Goal: Task Accomplishment & Management: Manage account settings

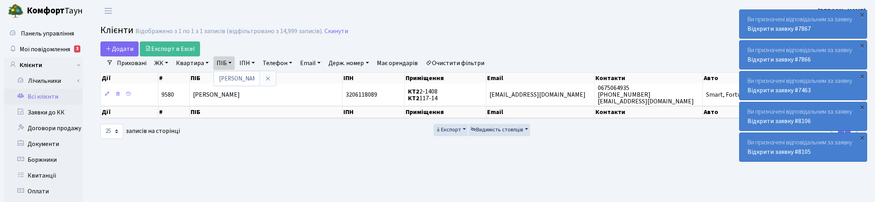
select select "25"
click at [272, 78] on link at bounding box center [268, 78] width 17 height 15
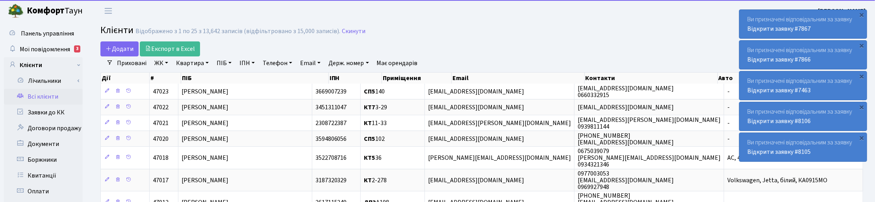
drag, startPoint x: 182, startPoint y: 66, endPoint x: 196, endPoint y: 84, distance: 22.5
click at [183, 66] on link "Квартира" at bounding box center [192, 62] width 39 height 13
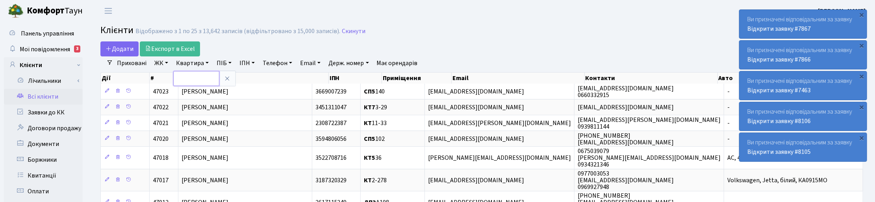
click at [190, 76] on input "text" at bounding box center [196, 78] width 46 height 15
type input "2-1737"
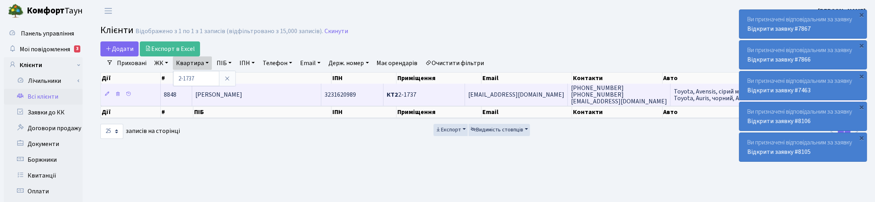
click at [242, 97] on span "Оріхівська Зоряна Юріївна" at bounding box center [218, 94] width 47 height 9
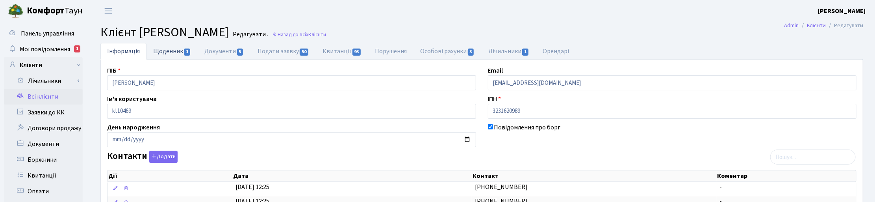
click at [167, 52] on link "Щоденник 1" at bounding box center [172, 51] width 51 height 16
select select "25"
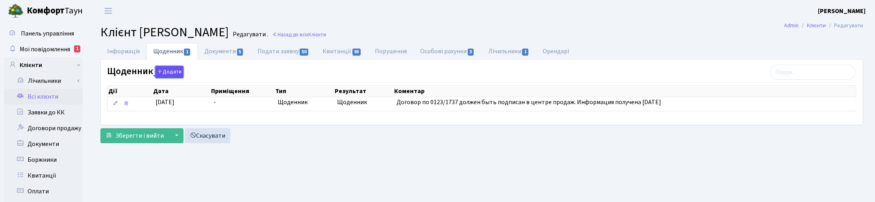
click at [169, 78] on button "Додати" at bounding box center [169, 72] width 28 height 12
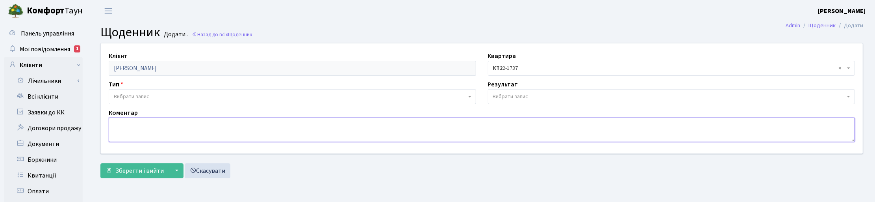
click at [128, 130] on textarea at bounding box center [482, 129] width 746 height 24
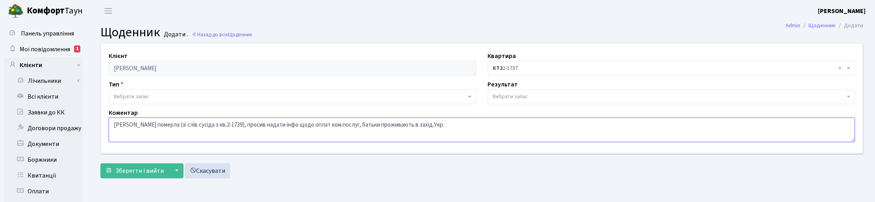
click at [339, 123] on textarea "Зоряна померла (зі слів сусіда з кв.2-1739), просив надати інфо щодо оплат ком.…" at bounding box center [482, 129] width 746 height 24
click at [461, 128] on textarea "Зоряна померла (зі слів сусіда з кв.2-1739), просив надати інфо щодо оплат ком.…" at bounding box center [482, 129] width 746 height 24
type textarea "Зоряна померла (зі слів сусіда з кв.2-1739), просив надати інфо щодо оплат ком.…"
click at [132, 96] on span "Вибрати запис" at bounding box center [131, 97] width 35 height 8
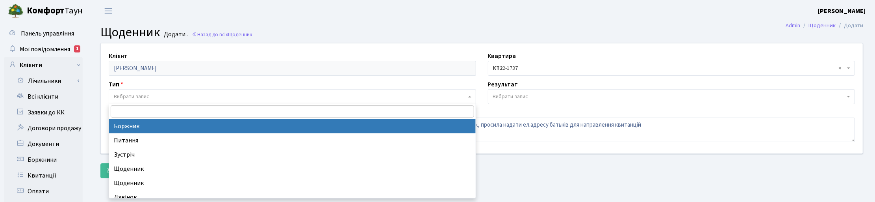
select select "189"
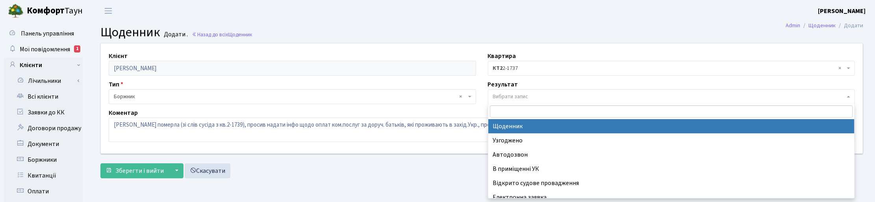
click at [509, 95] on span "Вибрати запис" at bounding box center [510, 97] width 35 height 8
select select "14"
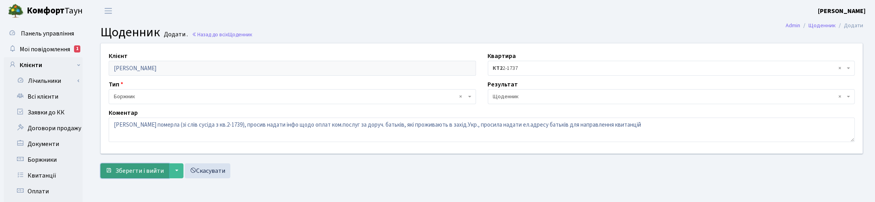
click at [141, 172] on span "Зберегти і вийти" at bounding box center [139, 170] width 48 height 9
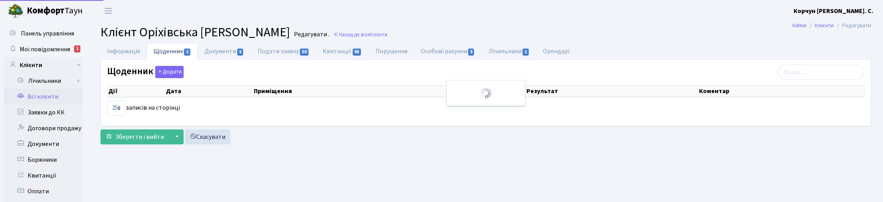
select select "25"
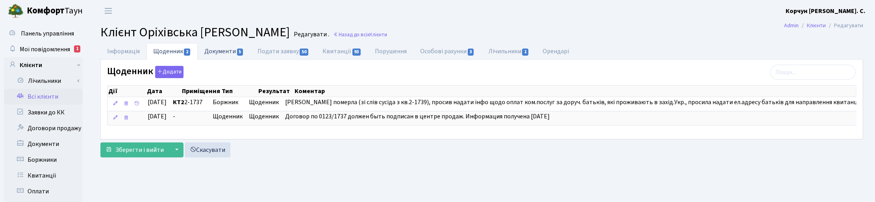
click at [218, 50] on link "Документи 5" at bounding box center [224, 51] width 53 height 16
select select "25"
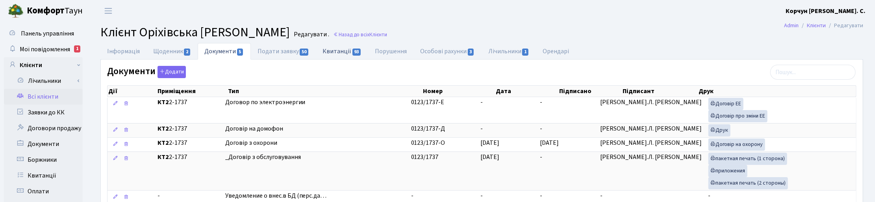
click at [338, 50] on link "Квитанції 93" at bounding box center [342, 51] width 52 height 16
select select "25"
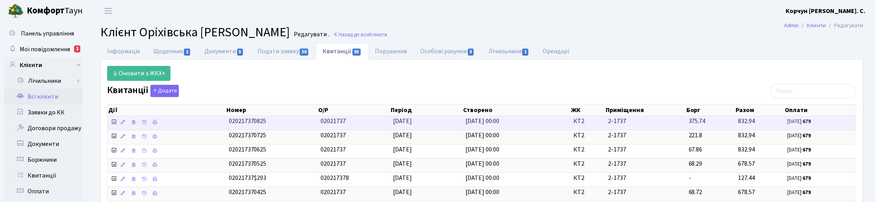
click at [114, 123] on icon at bounding box center [114, 122] width 6 height 6
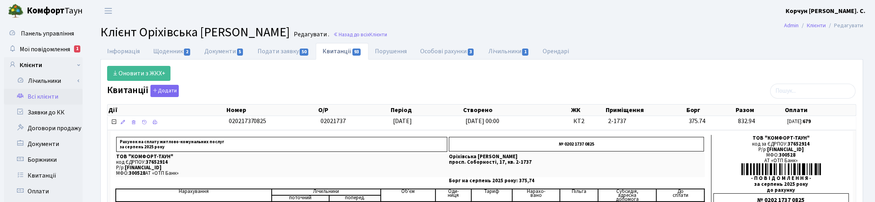
click at [486, 28] on h2 "Клієнт Оріхівська Зоряна Юріївна Редагувати . Назад до всіх Клієнти" at bounding box center [481, 32] width 763 height 15
click at [37, 48] on span "Мої повідомлення" at bounding box center [45, 49] width 50 height 9
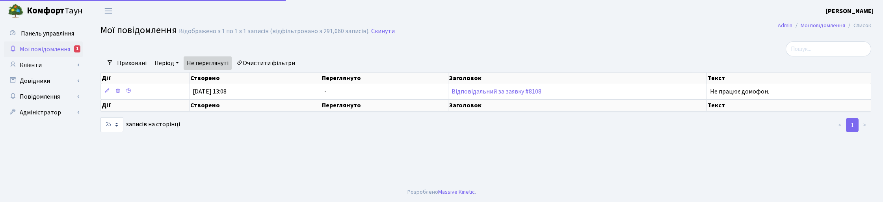
select select "25"
click at [450, 50] on div at bounding box center [356, 48] width 522 height 15
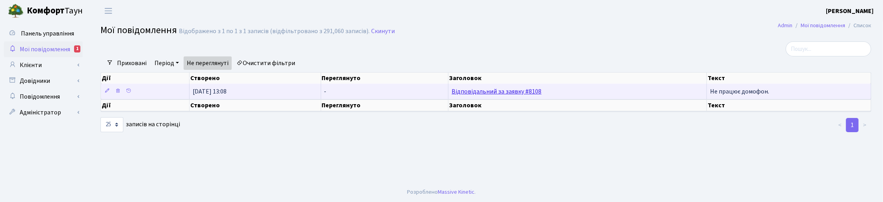
click at [471, 91] on link "Відповідальний за заявку #8108" at bounding box center [496, 91] width 90 height 9
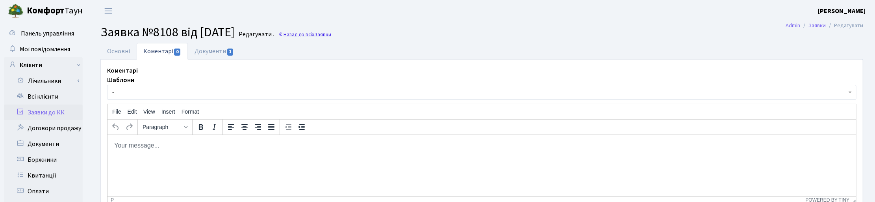
click at [330, 34] on link "Назад до всіх Заявки" at bounding box center [304, 34] width 53 height 7
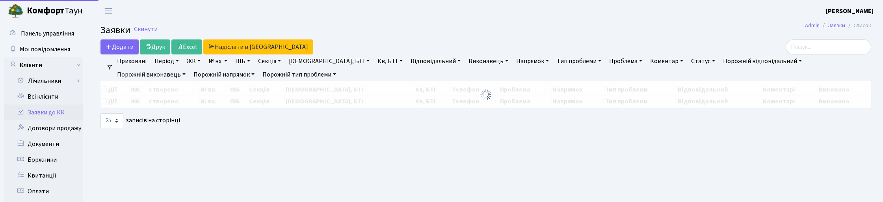
select select "25"
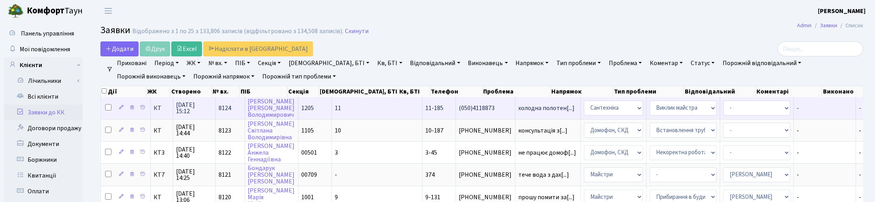
click at [186, 107] on span "17.09.2025 15:12" at bounding box center [194, 108] width 36 height 13
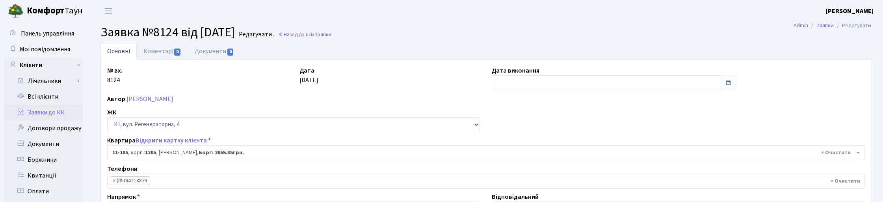
select select "6909"
select select "29"
click at [631, 102] on div "Автор Костюк Андрій Володимирович" at bounding box center [481, 98] width 761 height 9
click at [505, 20] on header "Комфорт Таун Корчун І. С. Мій обліковий запис Вийти" at bounding box center [437, 11] width 875 height 22
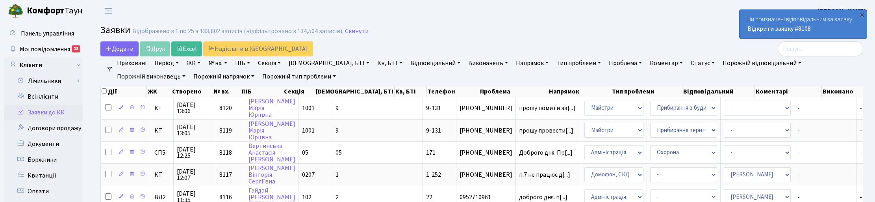
select select "25"
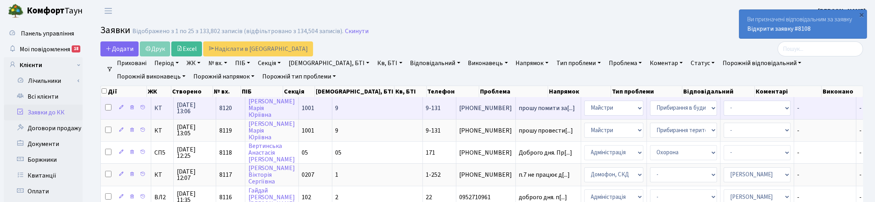
click at [192, 103] on span "17.09.2025 13:06" at bounding box center [195, 108] width 36 height 13
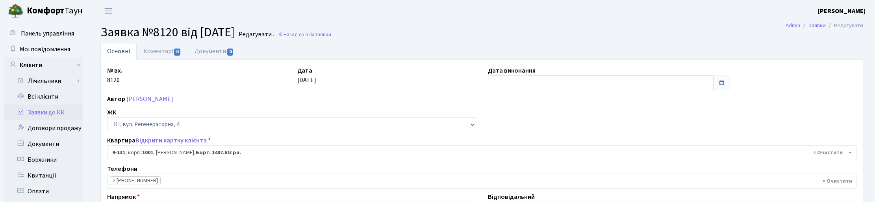
select select "6481"
select select "58"
click at [564, 32] on h2 "Заявка №8120 від 17.09.2025 Редагувати . Назад до всіх Заявки" at bounding box center [481, 32] width 763 height 15
click at [320, 36] on link "Назад до всіх Заявки" at bounding box center [304, 34] width 53 height 7
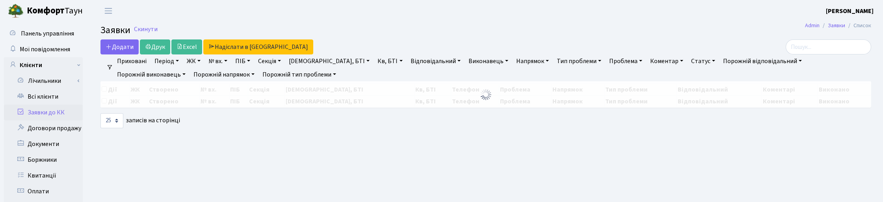
select select "25"
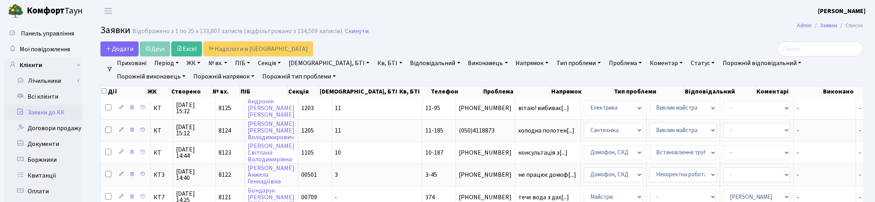
click at [374, 64] on link "Кв, БТІ" at bounding box center [389, 62] width 31 height 13
click at [375, 78] on input "text" at bounding box center [398, 78] width 46 height 15
type input "1-80"
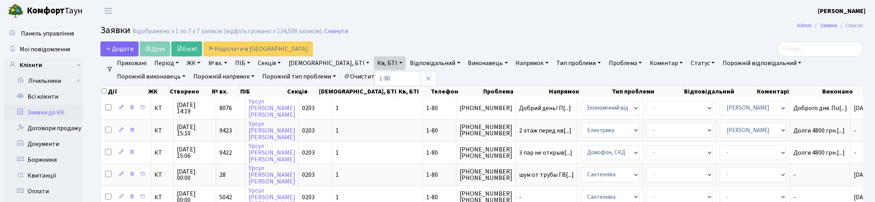
click at [155, 12] on header "Комфорт Таун Корчун І. С. Мій обліковий запис Вийти" at bounding box center [437, 11] width 875 height 22
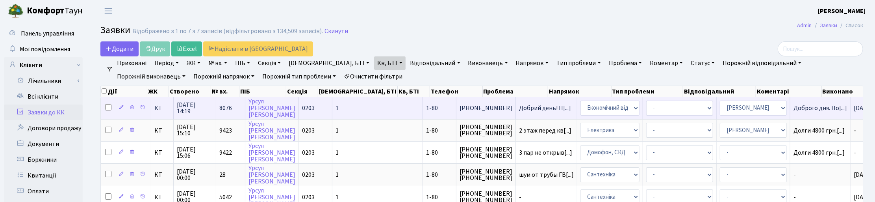
click at [194, 106] on span "16.09.2025 14:19" at bounding box center [195, 108] width 36 height 13
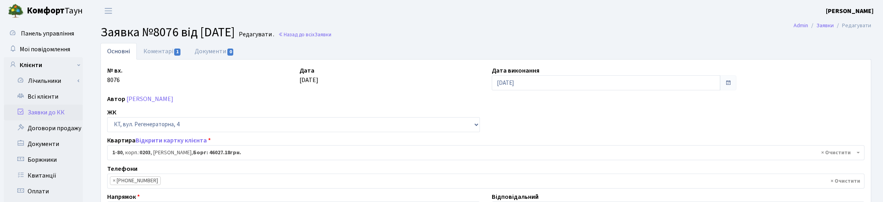
select select "80"
click at [158, 50] on link "Коментарі 1" at bounding box center [162, 51] width 51 height 16
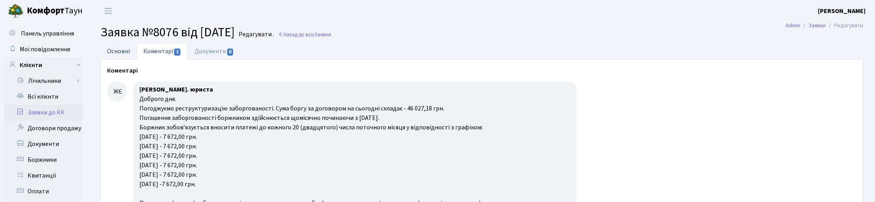
click at [124, 48] on link "Основні" at bounding box center [118, 51] width 36 height 16
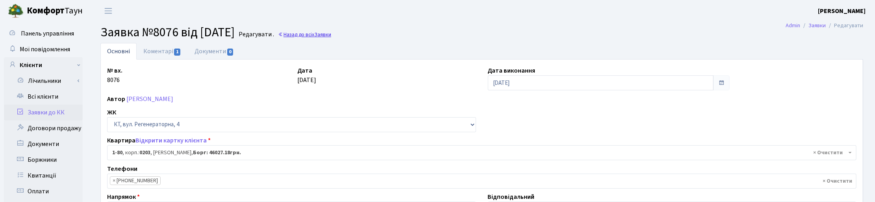
click at [322, 36] on link "Назад до всіх Заявки" at bounding box center [304, 34] width 53 height 7
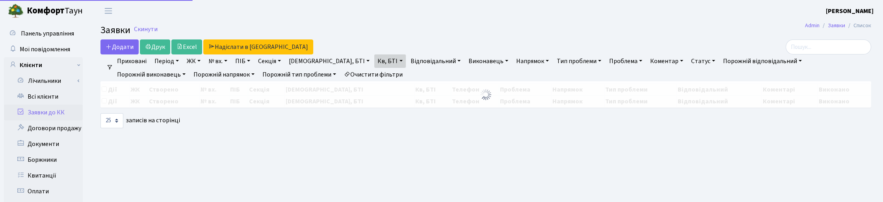
select select "25"
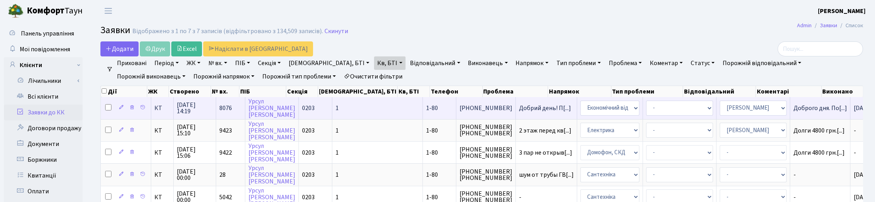
click at [107, 106] on input "checkbox" at bounding box center [108, 107] width 6 height 6
checkbox input "true"
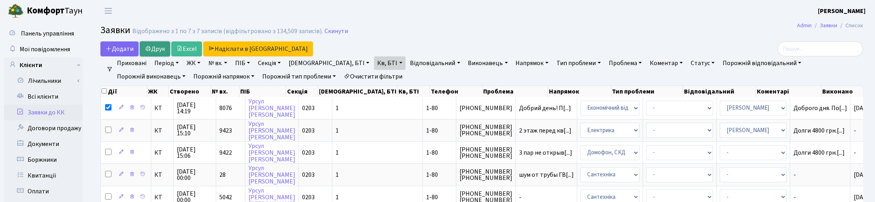
click at [158, 43] on link "Друк" at bounding box center [155, 48] width 30 height 15
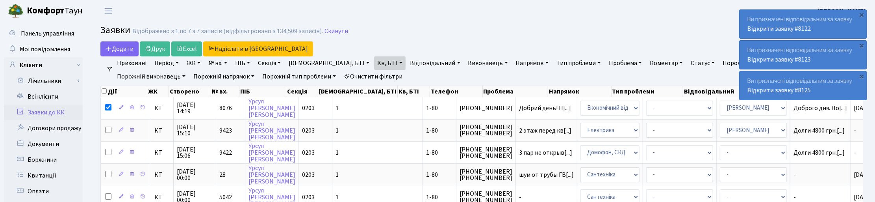
click at [374, 64] on link "Кв, БТІ" at bounding box center [389, 62] width 31 height 13
drag, startPoint x: 345, startPoint y: 75, endPoint x: 325, endPoint y: 76, distance: 20.1
click at [375, 76] on input "1-80" at bounding box center [398, 78] width 46 height 15
type input "А185"
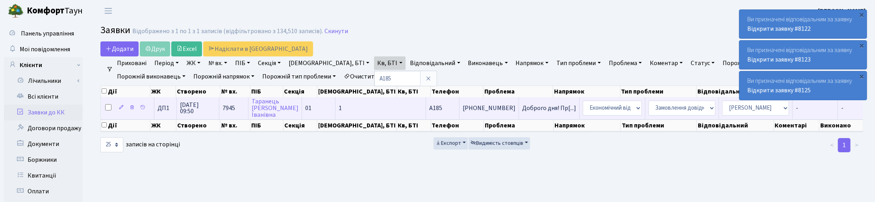
click at [197, 111] on span "12.09.2025 09:50" at bounding box center [198, 108] width 36 height 13
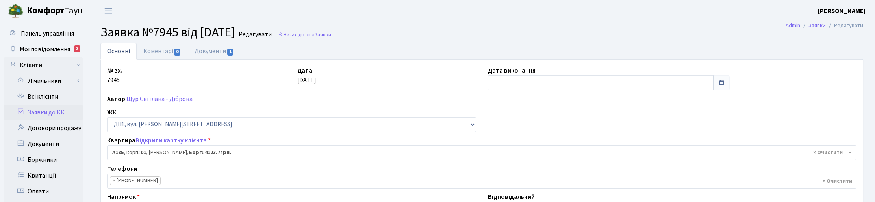
select select "29995"
select select "8"
click at [209, 49] on link "Документи 1" at bounding box center [214, 51] width 53 height 16
select select "25"
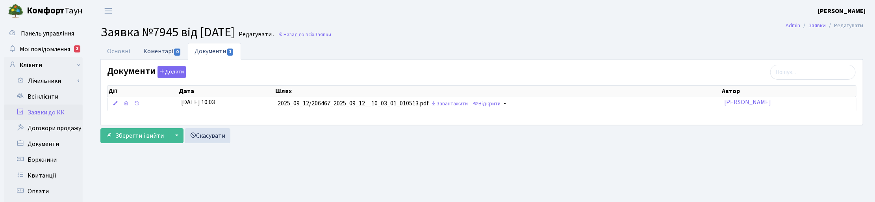
click at [170, 48] on link "Коментарі 0" at bounding box center [162, 51] width 51 height 16
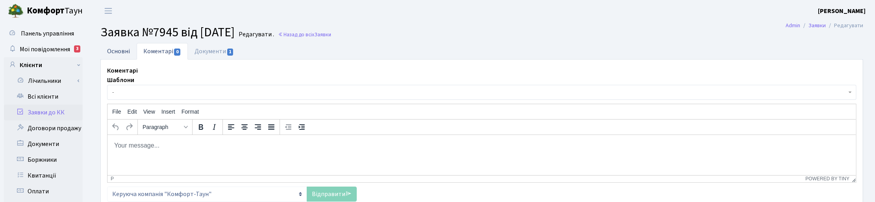
click at [122, 48] on link "Основні" at bounding box center [118, 51] width 36 height 16
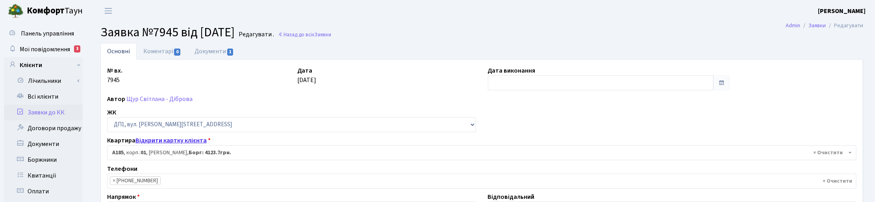
click at [162, 139] on link "Відкрити картку клієнта" at bounding box center [170, 140] width 71 height 9
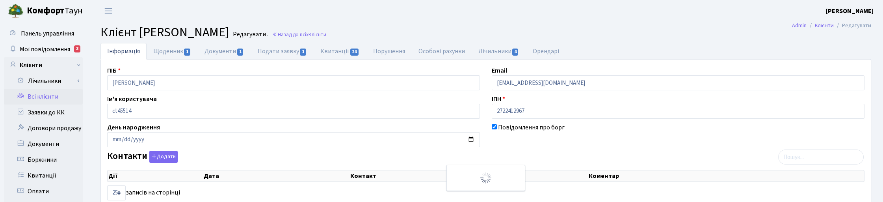
select select "25"
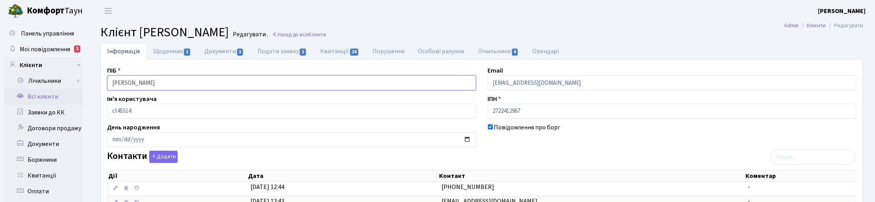
drag, startPoint x: 186, startPoint y: 83, endPoint x: 91, endPoint y: 83, distance: 94.9
click at [332, 48] on link "Квитанції 24" at bounding box center [340, 51] width 52 height 16
select select "25"
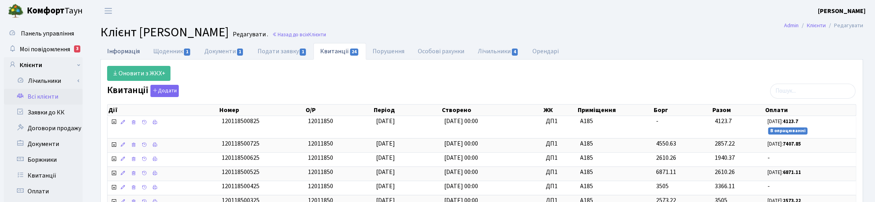
click at [127, 52] on link "Інформація" at bounding box center [123, 51] width 46 height 16
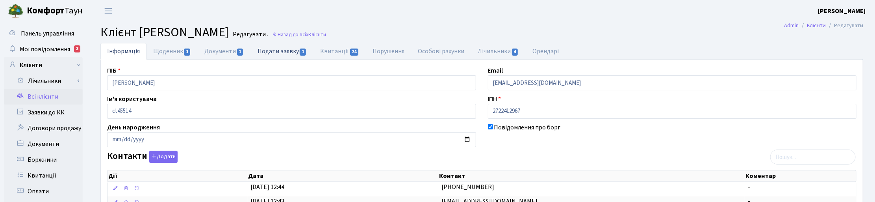
click at [280, 49] on link "Подати заявку 1" at bounding box center [282, 51] width 63 height 16
select select "25"
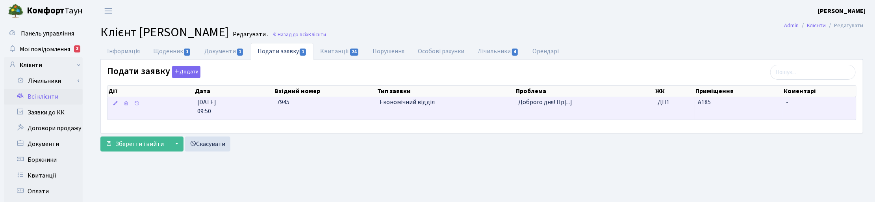
click at [278, 108] on td "7945" at bounding box center [325, 108] width 103 height 22
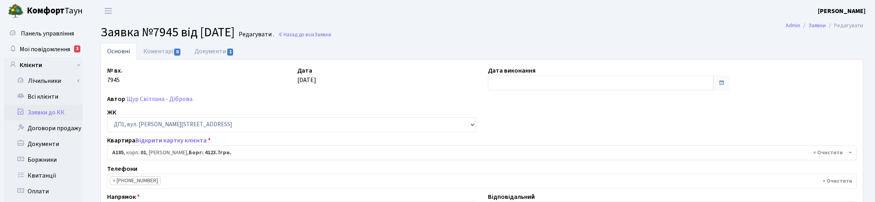
select select "29995"
select select "8"
click at [512, 81] on input "text" at bounding box center [601, 82] width 226 height 15
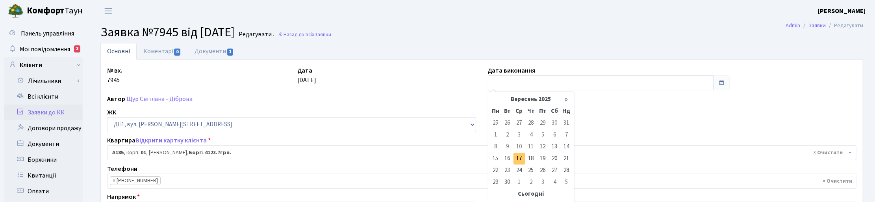
click at [519, 157] on td "17" at bounding box center [520, 158] width 12 height 12
type input "17.09.2025"
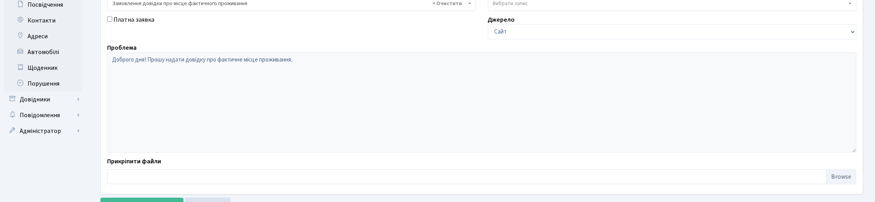
scroll to position [268, 0]
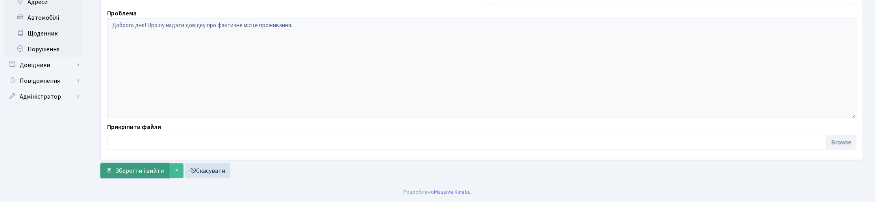
click at [142, 167] on span "Зберегти і вийти" at bounding box center [139, 170] width 48 height 9
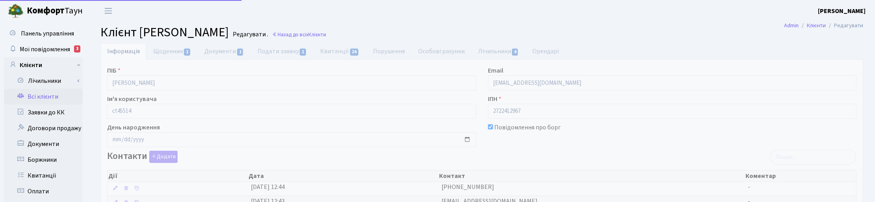
select select "25"
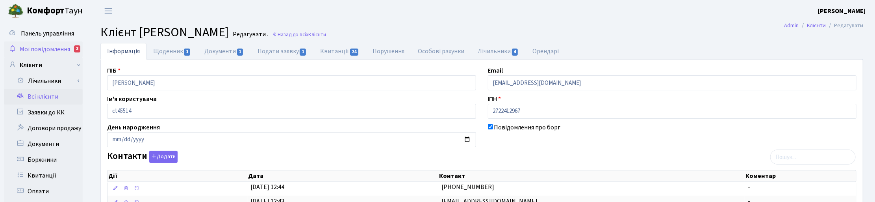
click at [45, 45] on span "Мої повідомлення" at bounding box center [45, 49] width 50 height 9
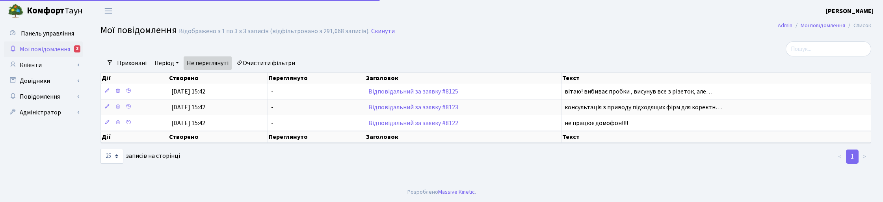
select select "25"
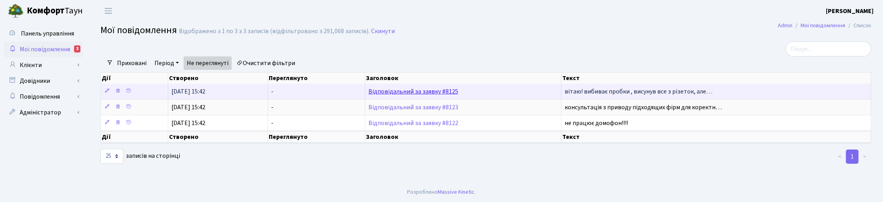
click at [431, 90] on link "Відповідальний за заявку #8125" at bounding box center [413, 91] width 90 height 9
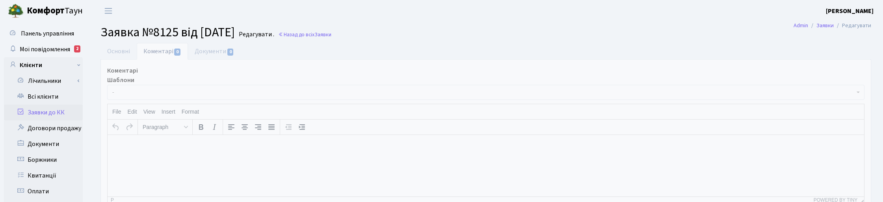
select select "6992"
select select "29"
click at [118, 49] on link "Основні" at bounding box center [118, 51] width 36 height 16
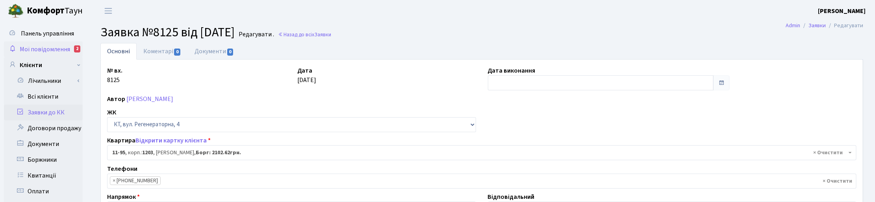
click at [49, 46] on span "Мої повідомлення" at bounding box center [45, 49] width 50 height 9
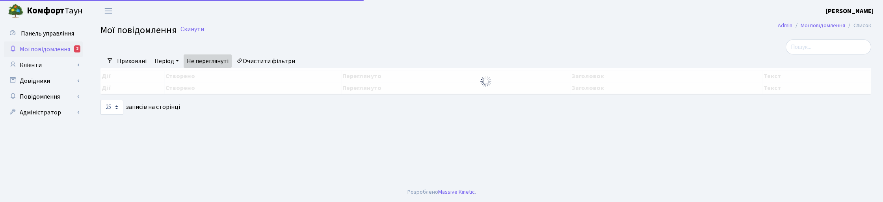
select select "25"
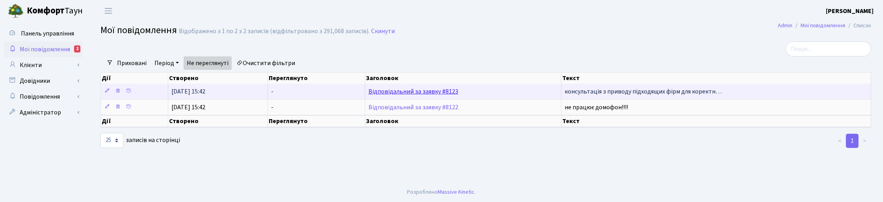
click at [394, 91] on link "Відповідальний за заявку #8123" at bounding box center [413, 91] width 90 height 9
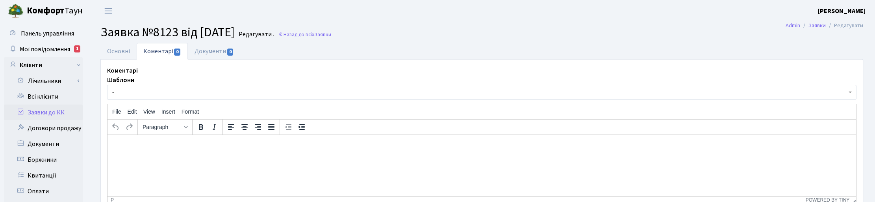
select select "6756"
select select "5"
click at [128, 51] on link "Основні" at bounding box center [118, 51] width 36 height 16
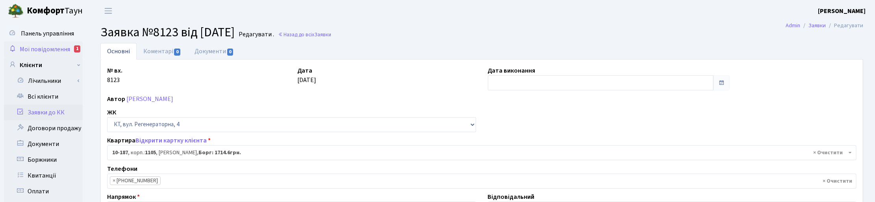
click at [40, 50] on span "Мої повідомлення" at bounding box center [45, 49] width 50 height 9
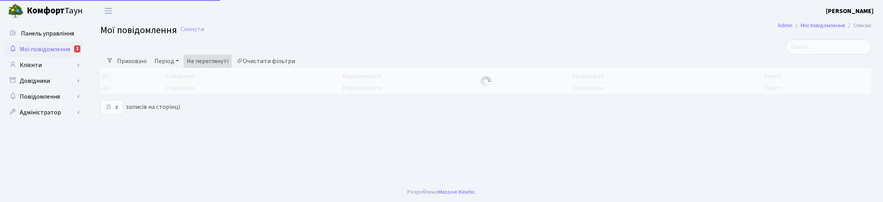
select select "25"
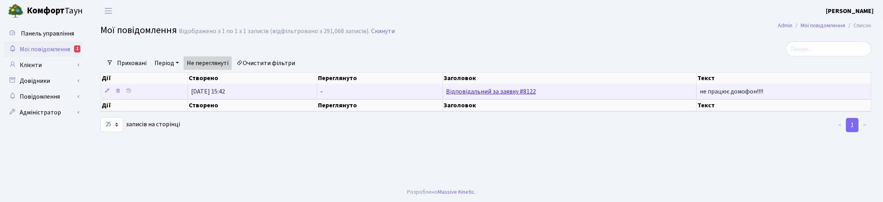
click at [486, 95] on link "Відповідальний за заявку #8122" at bounding box center [491, 91] width 90 height 9
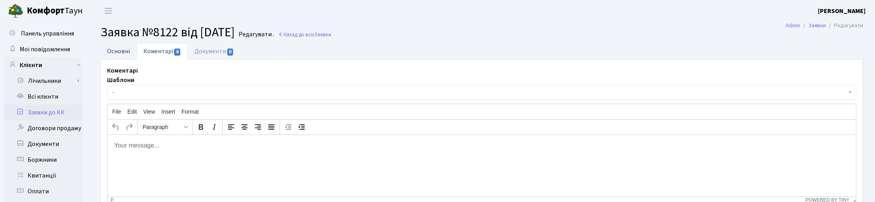
click at [115, 50] on link "Основні" at bounding box center [118, 51] width 36 height 16
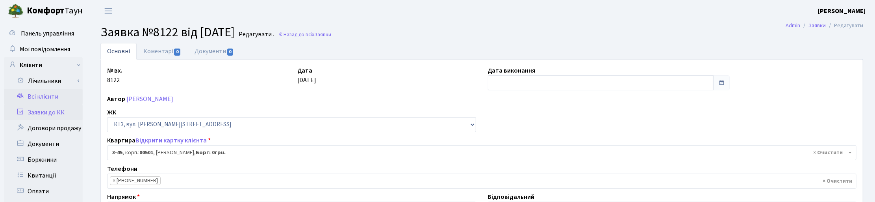
click at [41, 95] on link "Всі клієнти" at bounding box center [43, 97] width 79 height 16
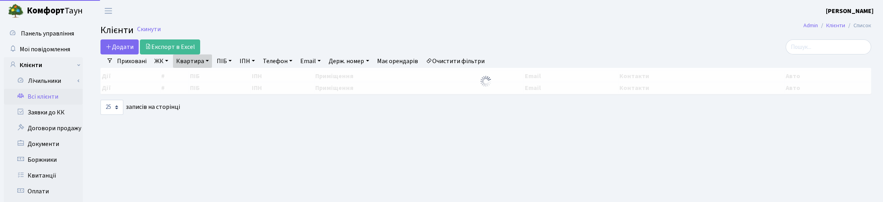
select select "25"
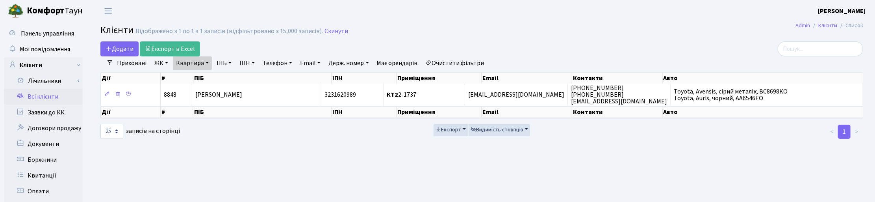
click at [338, 159] on main "Admin Клієнти Список Клієнти Відображено з 1 по 1 з 1 записів (відфільтровано з…" at bounding box center [482, 199] width 787 height 355
click at [417, 156] on main "Admin Клієнти Список Клієнти Відображено з 1 по 1 з 1 записів (відфільтровано з…" at bounding box center [482, 199] width 787 height 355
drag, startPoint x: 854, startPoint y: 167, endPoint x: 838, endPoint y: 167, distance: 15.8
click at [854, 167] on main "Admin Клієнти Список Клієнти Відображено з 1 по 1 з 1 записів (відфільтровано з…" at bounding box center [482, 199] width 787 height 355
click at [207, 62] on link "Квартира" at bounding box center [192, 62] width 39 height 13
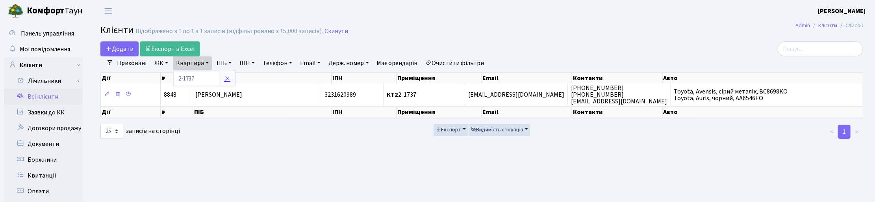
click at [228, 80] on icon at bounding box center [227, 78] width 6 height 6
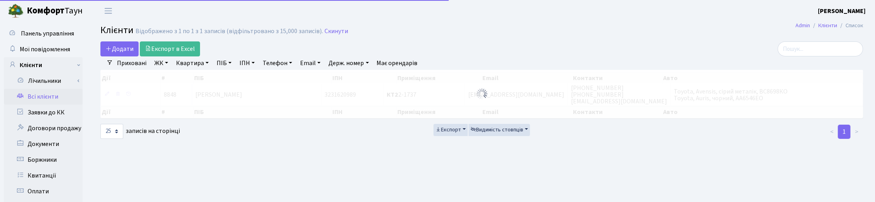
click at [225, 63] on link "ПІБ" at bounding box center [223, 62] width 21 height 13
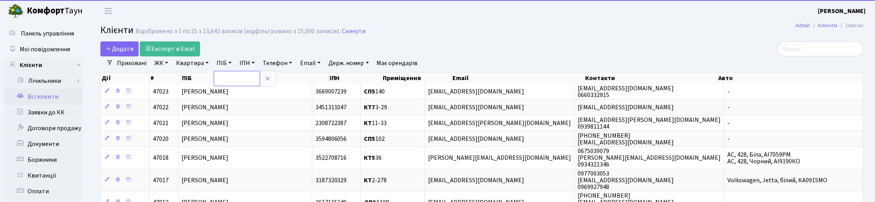
click at [227, 76] on input "text" at bounding box center [237, 78] width 46 height 15
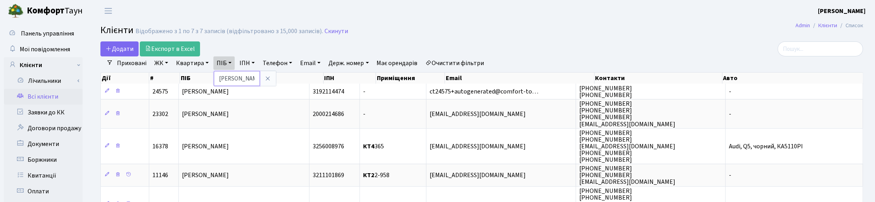
drag, startPoint x: 226, startPoint y: 82, endPoint x: 206, endPoint y: 83, distance: 19.7
click at [206, 83] on div "Додати Експорт в Excel Фільтри Приховані ЖК ТХ, вул. Ділова, 1/2 КТ, вул. Реген…" at bounding box center [482, 170] width 775 height 258
click at [231, 65] on link "ПІБ" at bounding box center [223, 62] width 21 height 13
type input "суханов"
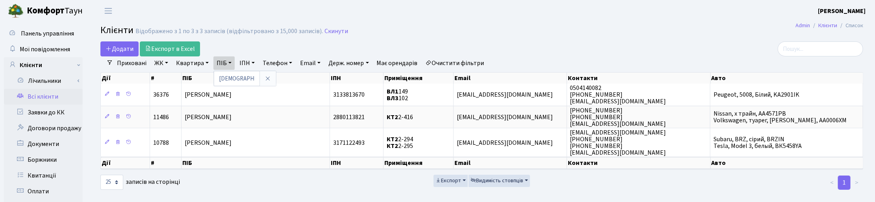
drag, startPoint x: 655, startPoint y: 58, endPoint x: 651, endPoint y: 58, distance: 4.0
click at [654, 58] on div "Приховані ЖК ТХ, вул. Ділова, 1/2 КТ, вул. Регенераторна, 4 КТ2, просп. Соборно…" at bounding box center [485, 62] width 744 height 13
click at [231, 64] on link "ПІБ" at bounding box center [223, 62] width 21 height 13
click at [267, 85] on link at bounding box center [268, 78] width 17 height 15
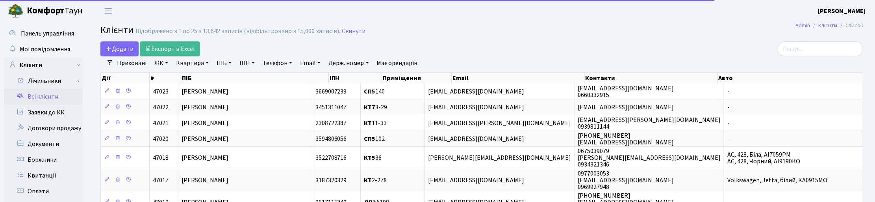
click at [194, 61] on link "Квартира" at bounding box center [192, 62] width 39 height 13
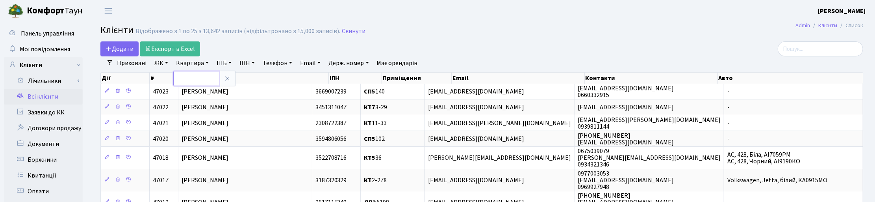
click at [198, 78] on input "text" at bounding box center [196, 78] width 46 height 15
type input "4-440"
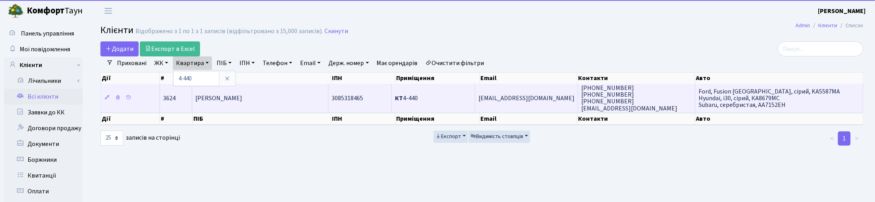
click at [242, 96] on span "Кривопляс Дар'я Євгенівна" at bounding box center [218, 98] width 47 height 9
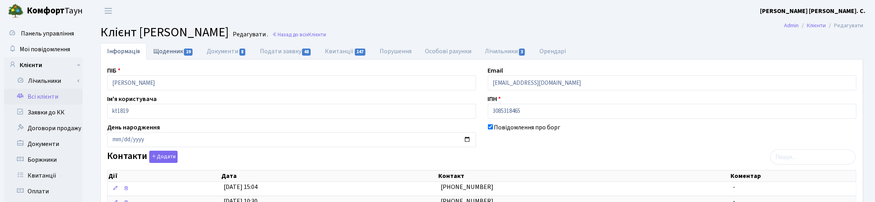
click at [171, 52] on link "Щоденник 19" at bounding box center [174, 51] width 54 height 16
select select "25"
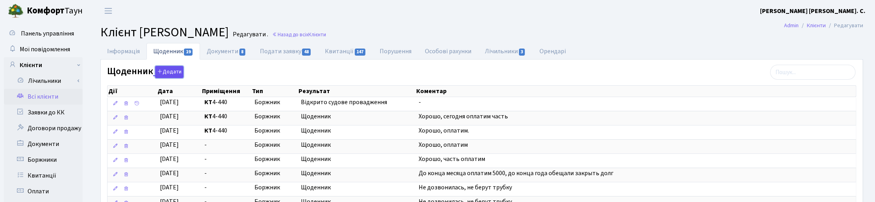
click at [174, 73] on button "Додати" at bounding box center [169, 72] width 28 height 12
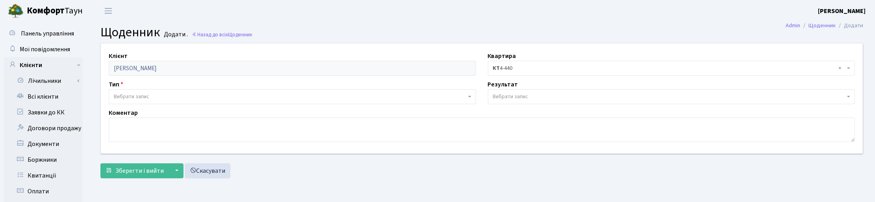
click at [136, 95] on span "Вибрати запис" at bounding box center [131, 97] width 35 height 8
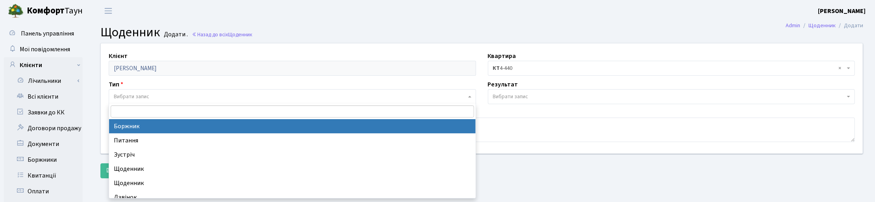
select select "189"
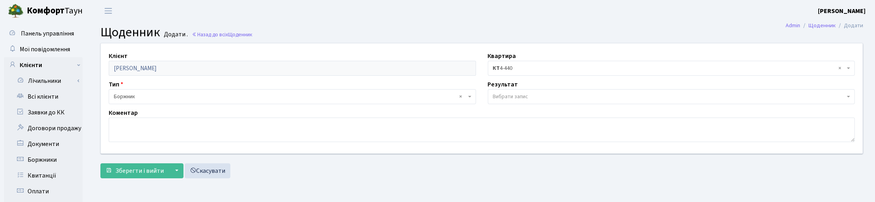
click at [496, 97] on span "Вибрати запис" at bounding box center [510, 97] width 35 height 8
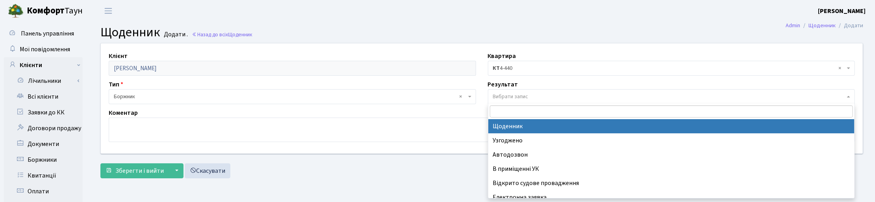
select select "14"
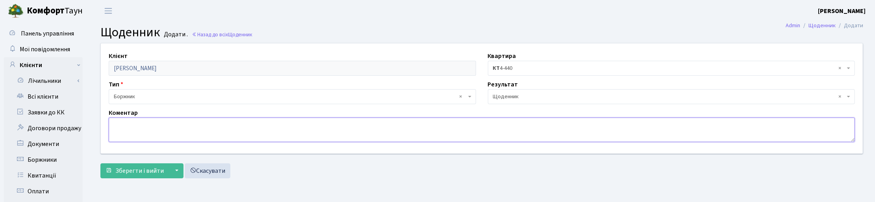
click at [173, 128] on textarea at bounding box center [482, 129] width 746 height 24
paste textarea "Звернувся (телеф.розмова!) чоловік Кривопляс Дар’я Євгенівна, кв.4-440 КТ, судо…"
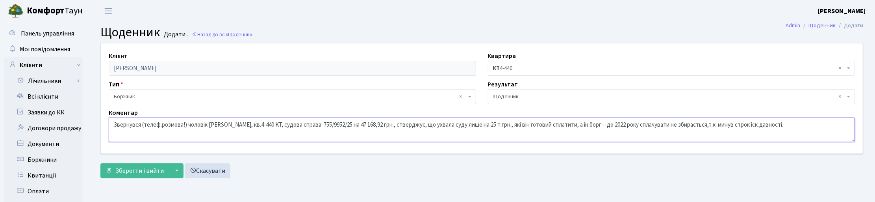
click at [208, 124] on textarea "Звернувся (телеф.розмова!) чоловік Кривопляс Дар’я Євгенівна, кв.4-440 КТ, судо…" at bounding box center [482, 129] width 746 height 24
type textarea "Звернувся (телеф.розмова!) чоловік Віталій, судова справа 755/9952/25 на 47 168…"
click at [521, 97] on span "× Щоденник" at bounding box center [669, 97] width 353 height 8
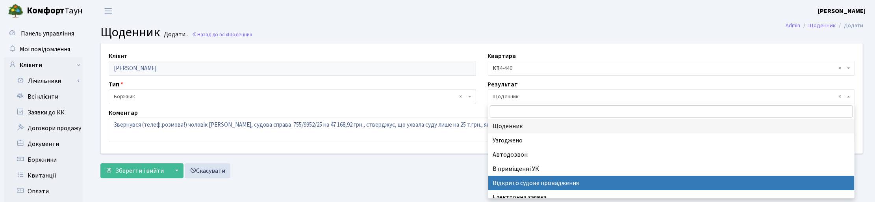
scroll to position [48, 0]
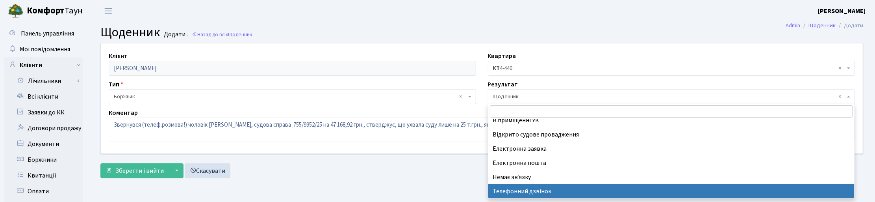
select select "196"
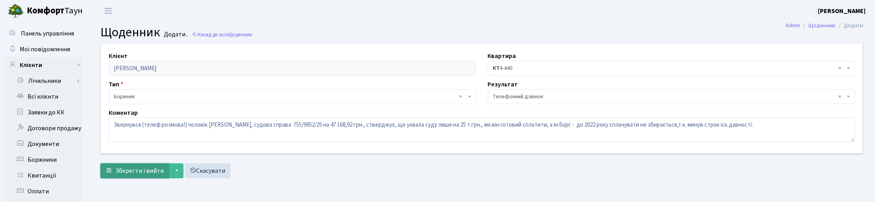
click at [119, 165] on button "Зберегти і вийти" at bounding box center [134, 170] width 69 height 15
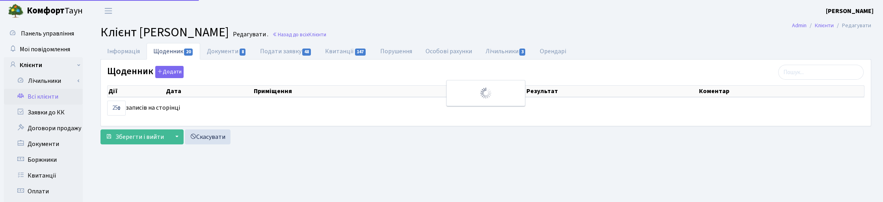
select select "25"
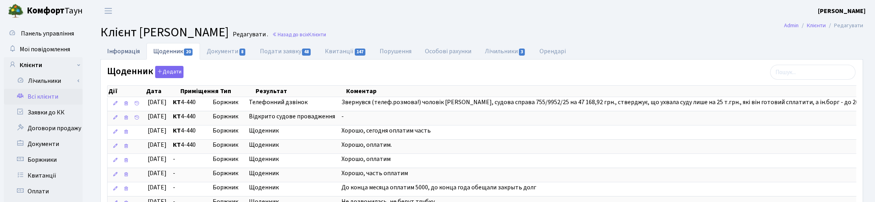
click at [121, 50] on link "Інформація" at bounding box center [123, 51] width 46 height 16
select select "25"
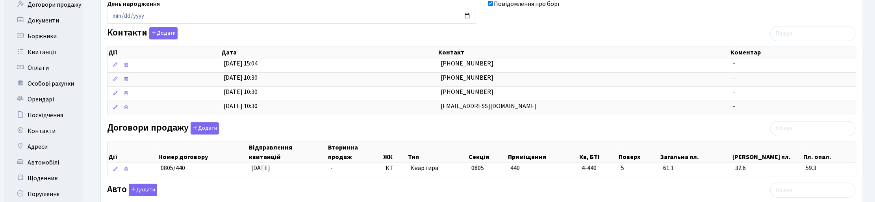
scroll to position [148, 0]
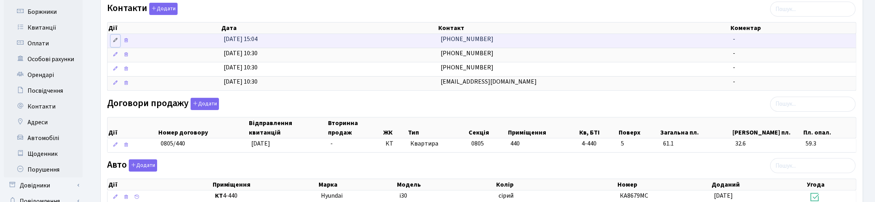
click at [115, 41] on icon at bounding box center [116, 40] width 6 height 6
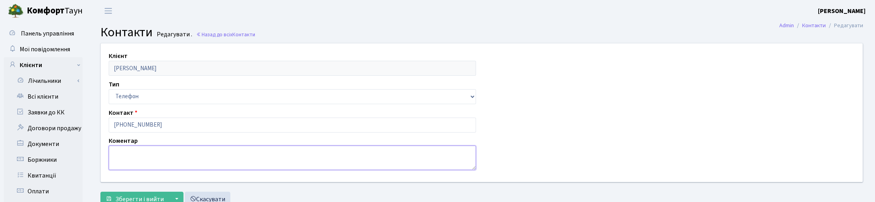
click at [123, 154] on textarea at bounding box center [293, 157] width 368 height 24
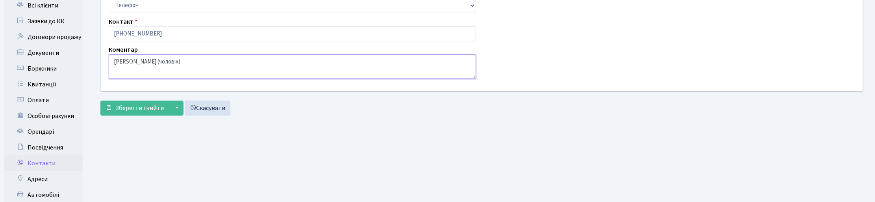
scroll to position [98, 0]
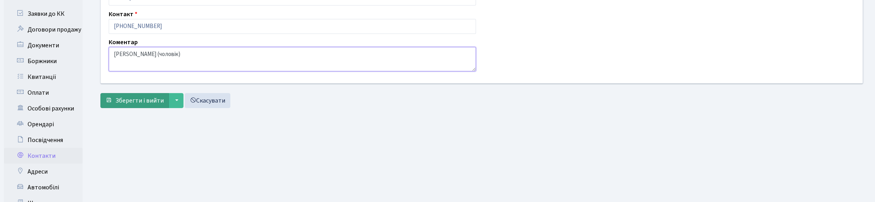
type textarea "[PERSON_NAME] (чоловік)"
click at [136, 99] on span "Зберегти і вийти" at bounding box center [139, 100] width 48 height 9
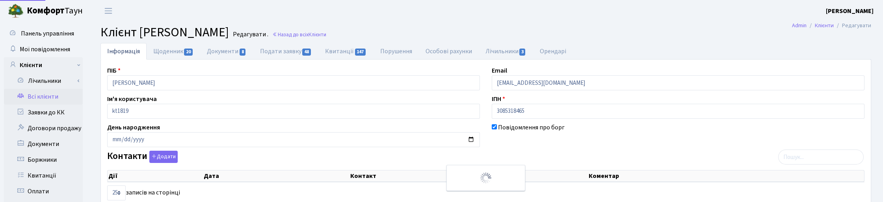
select select "25"
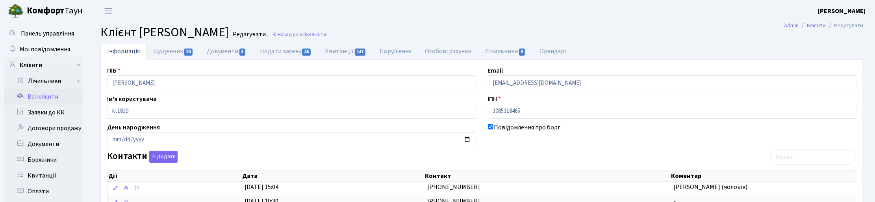
click at [677, 38] on h2 "Клієнт Кривопляс Дар'я Євгенівна Редагувати . Назад до всіх Клієнти" at bounding box center [481, 32] width 763 height 15
click at [326, 33] on link "Назад до всіх Клієнти" at bounding box center [299, 34] width 54 height 7
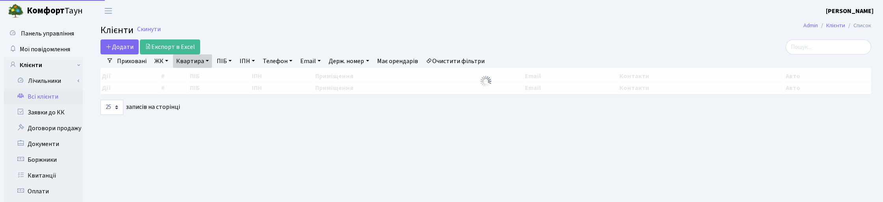
select select "25"
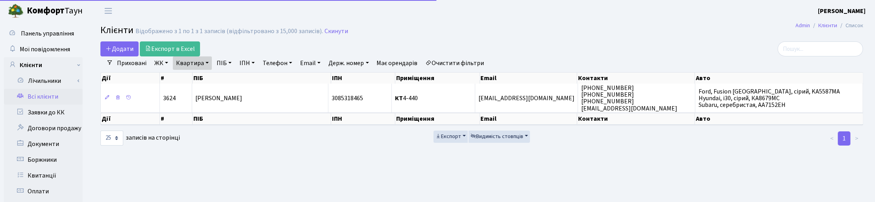
drag, startPoint x: 202, startPoint y: 62, endPoint x: 204, endPoint y: 69, distance: 7.5
click at [202, 62] on link "Квартира" at bounding box center [192, 62] width 39 height 13
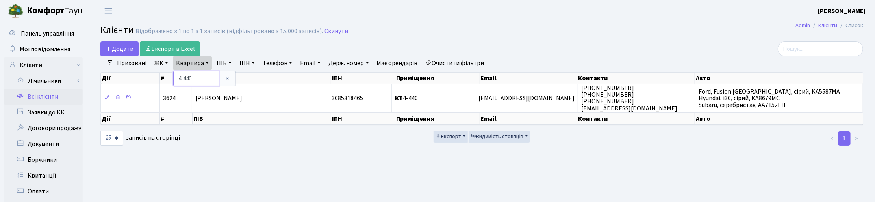
click at [205, 77] on input "4-440" at bounding box center [196, 78] width 46 height 15
type input "4"
type input "2-1606"
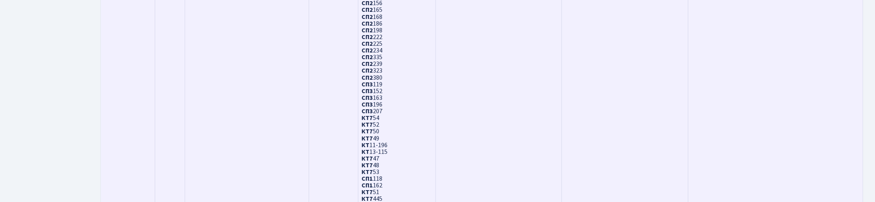
scroll to position [2137, 0]
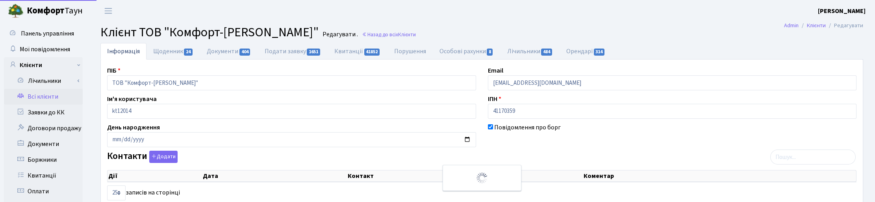
select select "25"
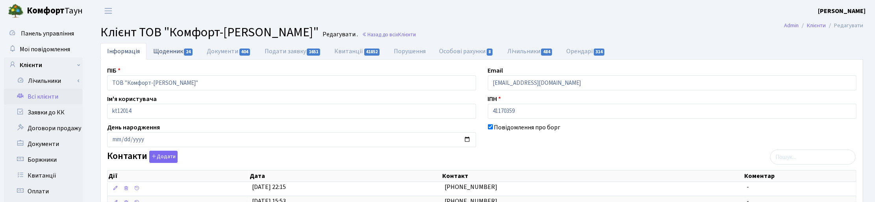
click at [177, 47] on link "Щоденник 24" at bounding box center [174, 51] width 54 height 16
select select "25"
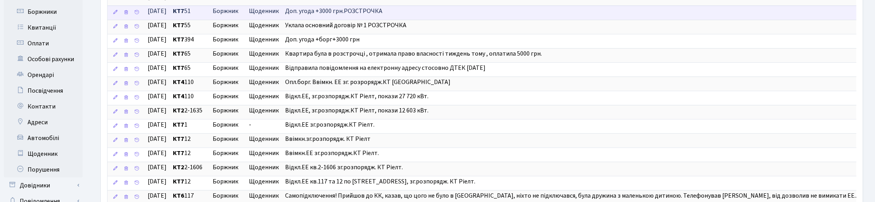
scroll to position [197, 0]
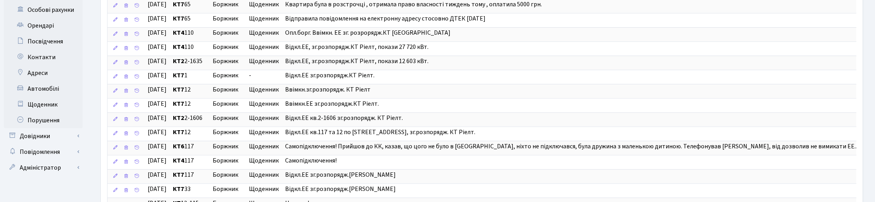
click at [867, 146] on div "Інформація Щоденник 24 Документи 404 Подати заявку 1651 Квитанції 41852 Порушен…" at bounding box center [482, 76] width 775 height 460
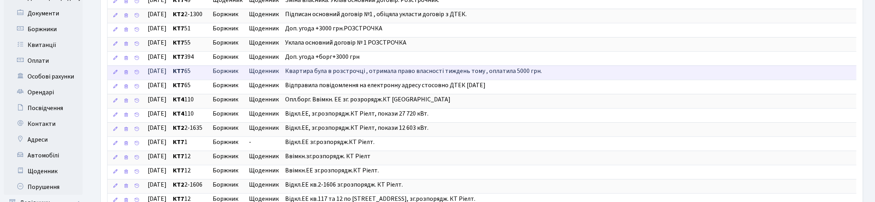
scroll to position [148, 0]
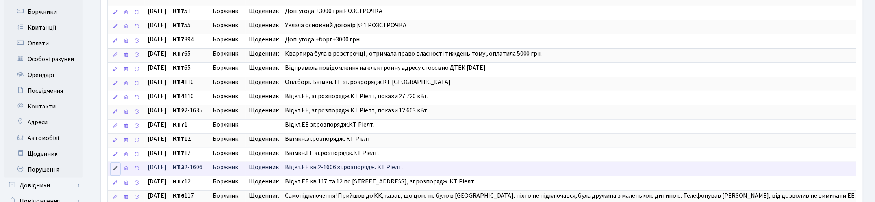
click at [117, 171] on icon at bounding box center [116, 168] width 6 height 6
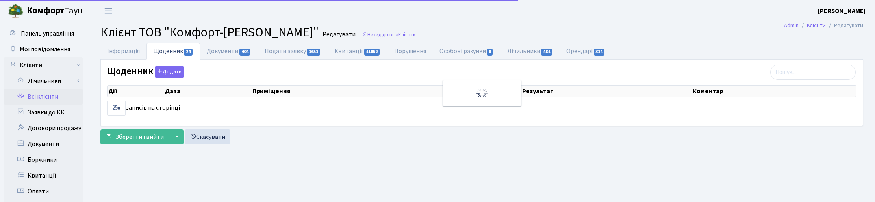
select select "25"
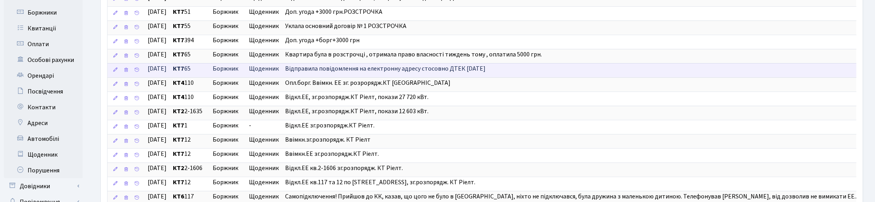
scroll to position [150, 0]
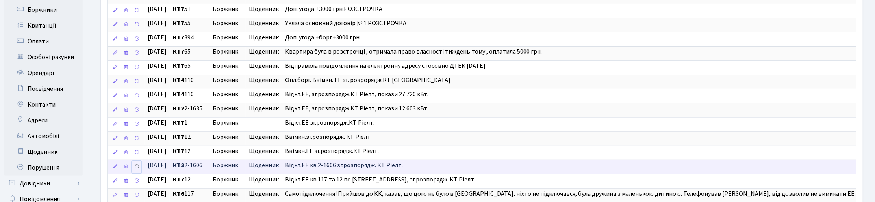
click at [136, 169] on icon at bounding box center [137, 166] width 6 height 6
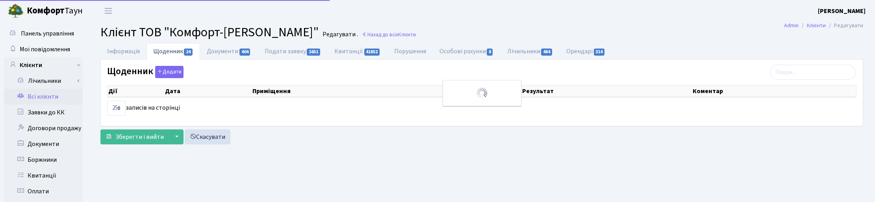
select select "25"
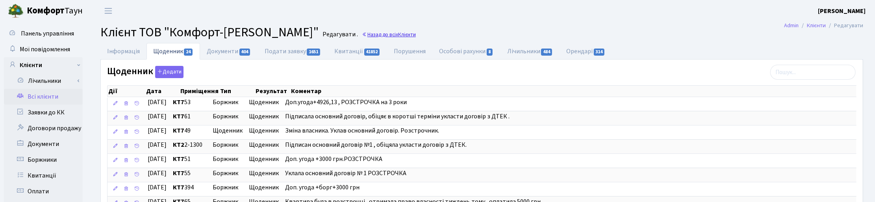
click at [362, 32] on link "Назад до всіх Клієнти" at bounding box center [389, 34] width 54 height 7
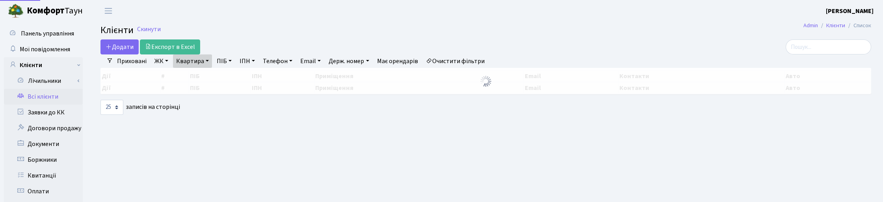
select select "25"
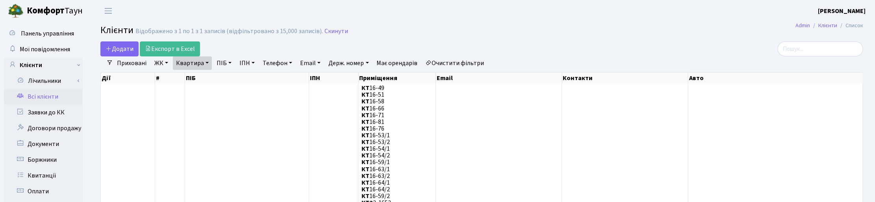
click at [207, 64] on link "Квартира" at bounding box center [192, 62] width 39 height 13
click at [201, 76] on input "2-1606" at bounding box center [196, 78] width 46 height 15
click at [226, 82] on link at bounding box center [227, 78] width 17 height 15
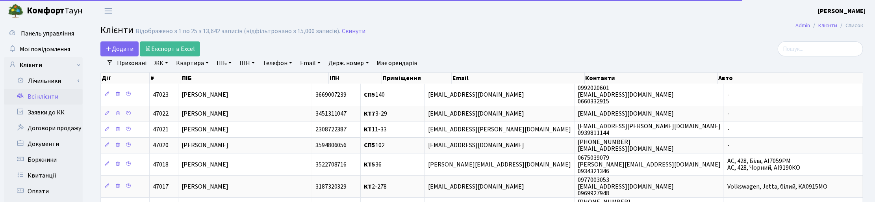
click at [225, 66] on link "ПІБ" at bounding box center [223, 62] width 21 height 13
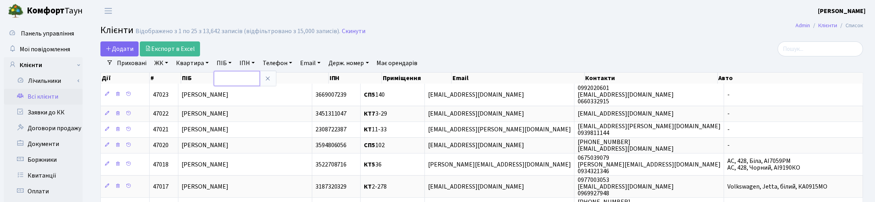
click at [223, 81] on input "text" at bounding box center [237, 78] width 46 height 15
type input "осьма"
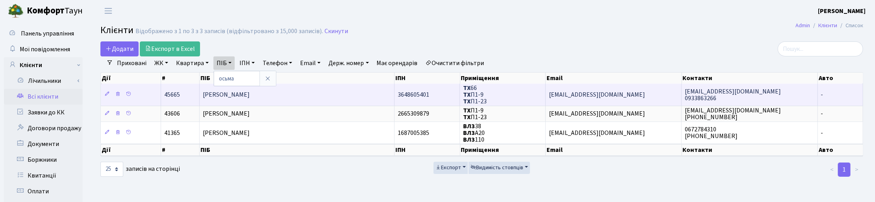
click at [250, 93] on span "Осьмачко Аліса Володмирівна" at bounding box center [226, 94] width 47 height 9
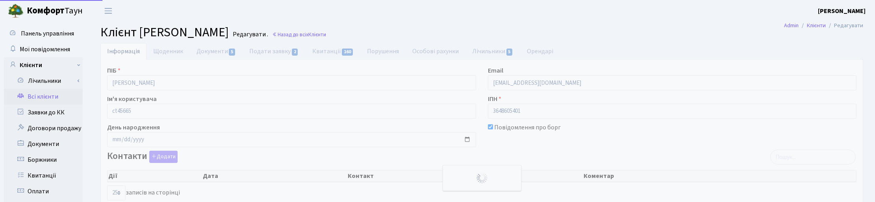
select select "25"
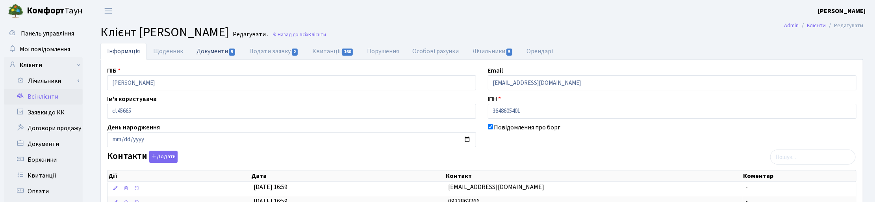
click at [208, 52] on link "Документи 5" at bounding box center [216, 51] width 53 height 16
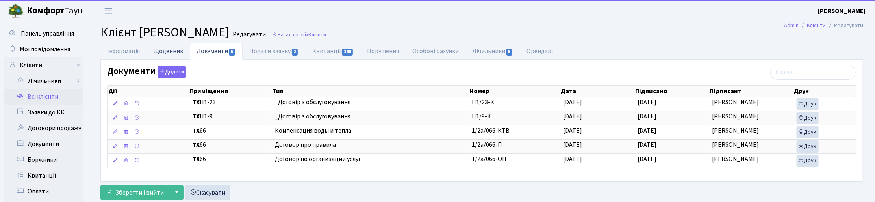
click at [176, 50] on link "Щоденник" at bounding box center [168, 51] width 43 height 16
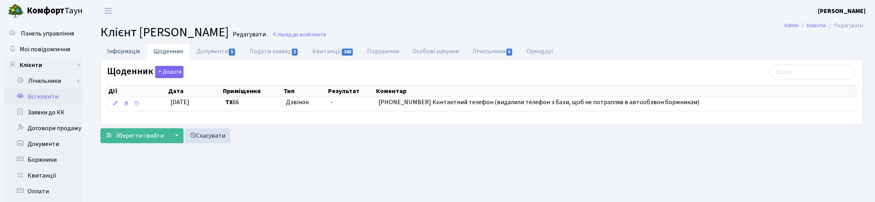
click at [133, 48] on link "Інформація" at bounding box center [123, 51] width 46 height 16
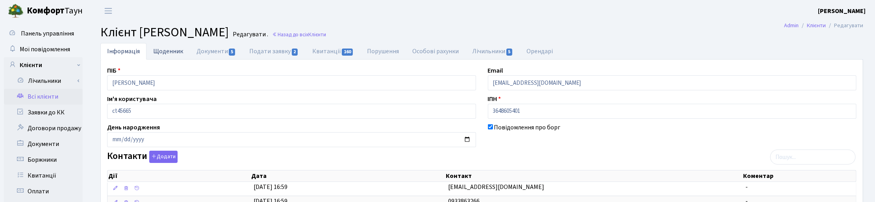
click at [161, 47] on link "Щоденник" at bounding box center [168, 51] width 43 height 16
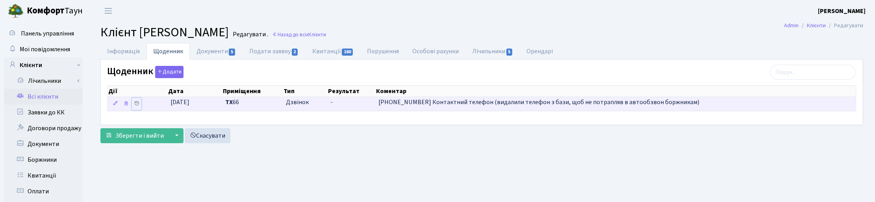
click at [138, 104] on icon at bounding box center [137, 103] width 6 height 6
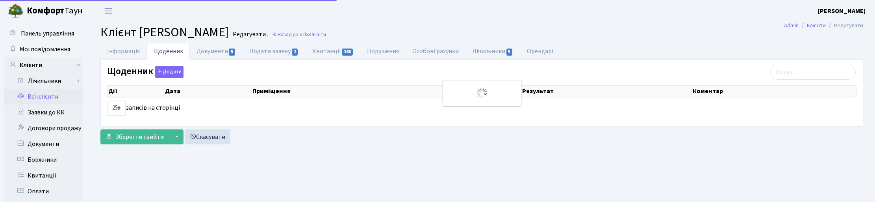
select select "25"
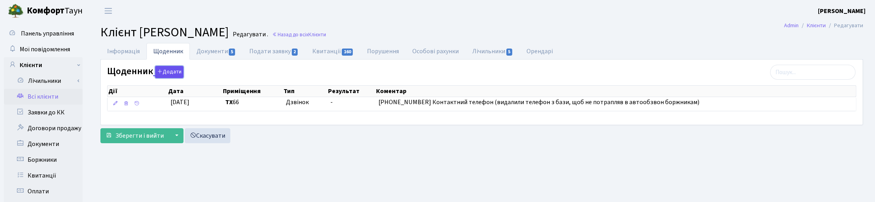
click at [167, 71] on button "Додати" at bounding box center [169, 72] width 28 height 12
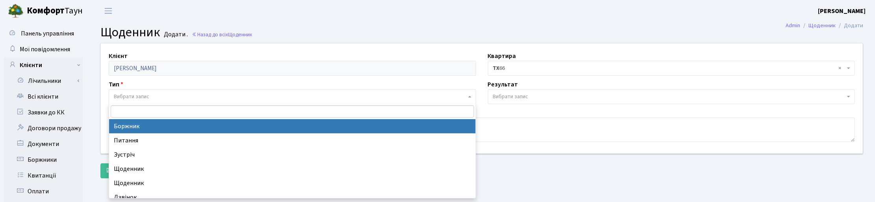
click at [132, 96] on span "Вибрати запис" at bounding box center [131, 97] width 35 height 8
select select "189"
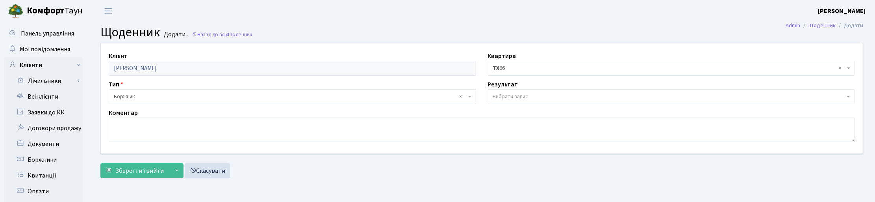
click at [507, 95] on span "Вибрати запис" at bounding box center [510, 97] width 35 height 8
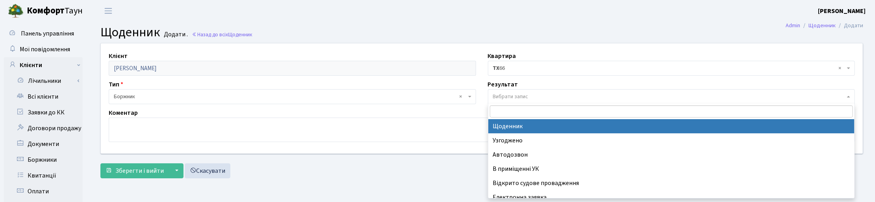
select select "14"
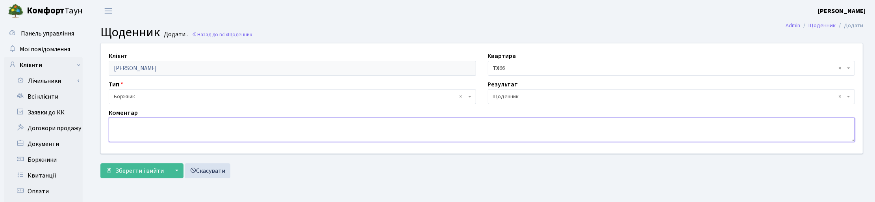
click at [158, 133] on textarea at bounding box center [482, 129] width 746 height 24
type textarea "Сплатили борги по 2-м паркінгам."
click at [140, 169] on span "Зберегти і вийти" at bounding box center [139, 170] width 48 height 9
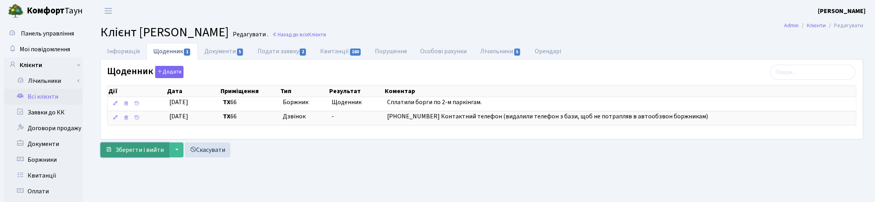
click at [128, 152] on span "Зберегти і вийти" at bounding box center [139, 149] width 48 height 9
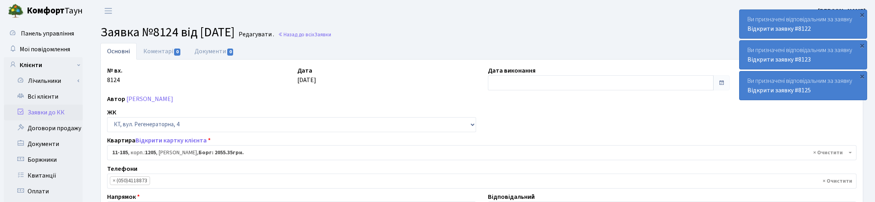
select select "6909"
select select "29"
click at [45, 96] on link "Всі клієнти" at bounding box center [43, 97] width 79 height 16
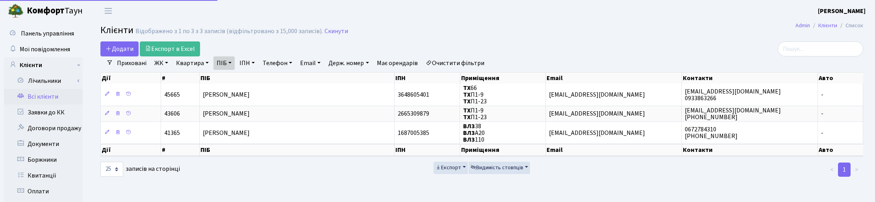
select select "25"
click at [51, 110] on link "Заявки до КК" at bounding box center [43, 112] width 79 height 16
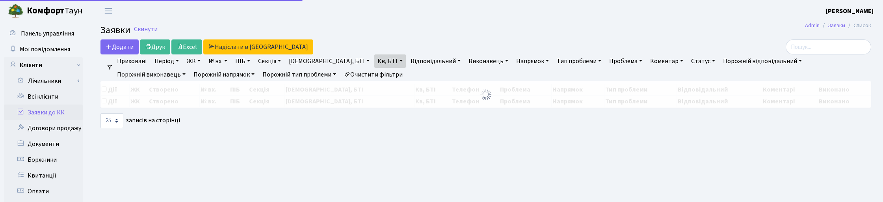
select select "25"
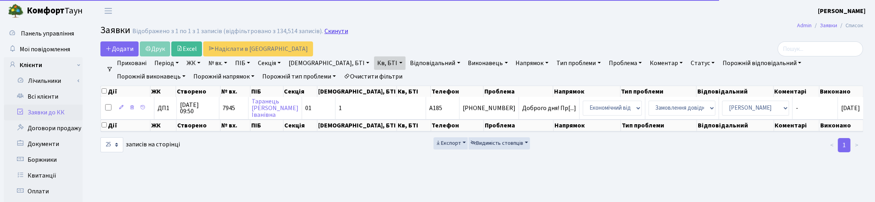
click at [334, 30] on link "Скинути" at bounding box center [337, 31] width 24 height 7
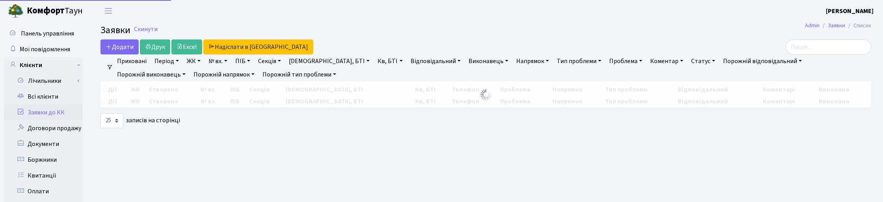
select select "25"
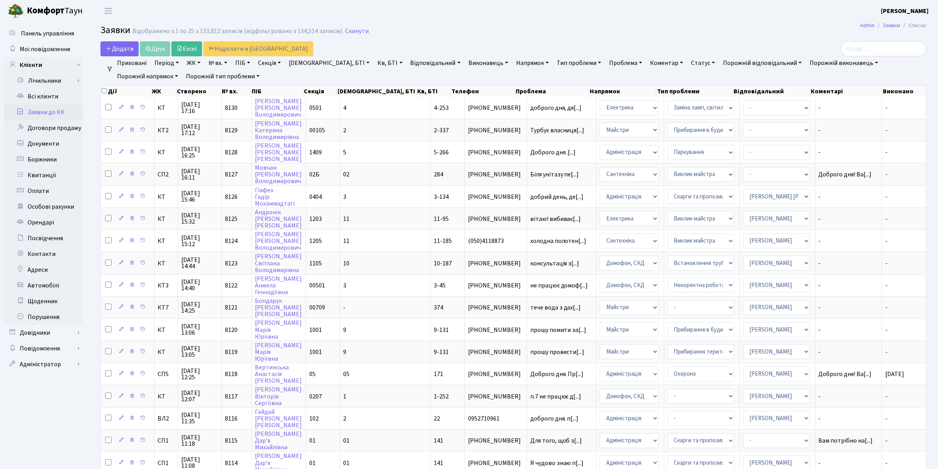
click at [513, 63] on link "Напрямок" at bounding box center [532, 62] width 39 height 13
click at [514, 100] on li "Домофон, СКД" at bounding box center [561, 104] width 95 height 14
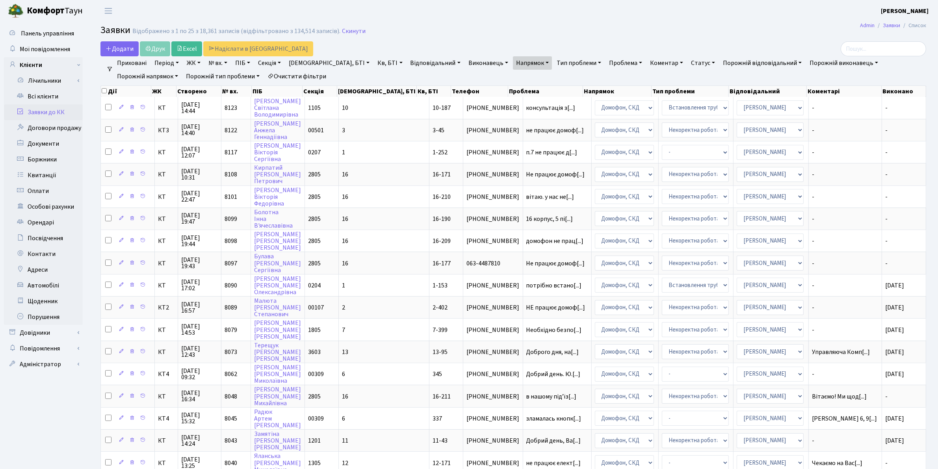
click at [688, 64] on link "Статус" at bounding box center [703, 62] width 30 height 13
click at [688, 108] on link "Не виконано" at bounding box center [719, 111] width 62 height 12
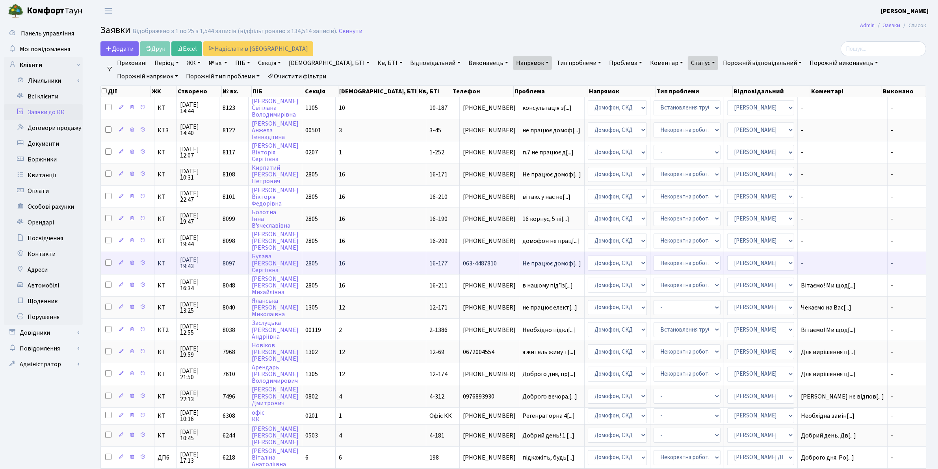
click at [199, 201] on span "16.09.2025 19:43" at bounding box center [198, 263] width 36 height 13
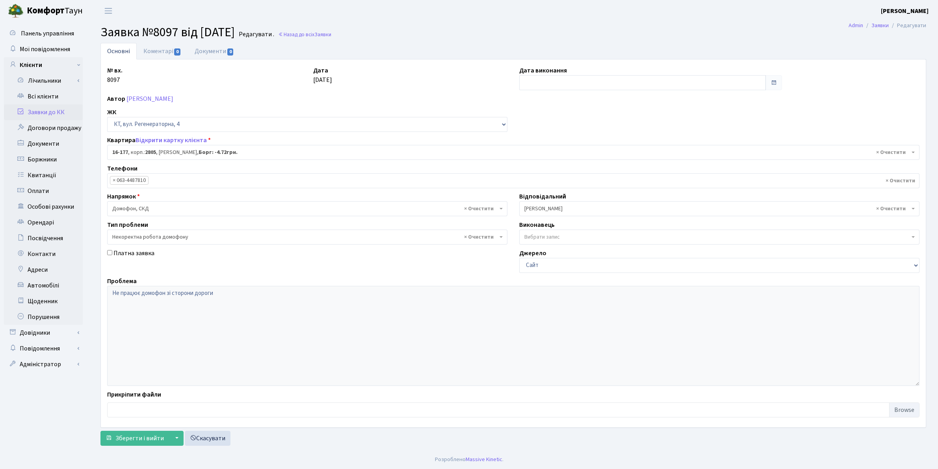
select select "8738"
select select "38"
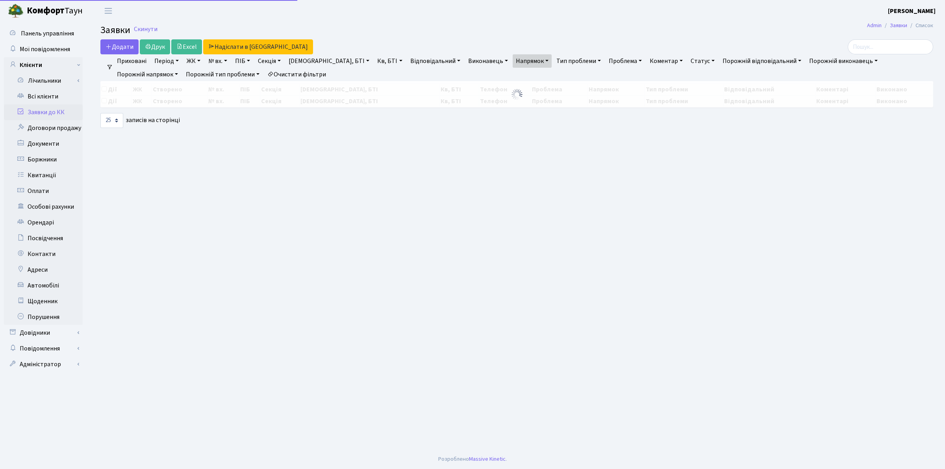
select select "25"
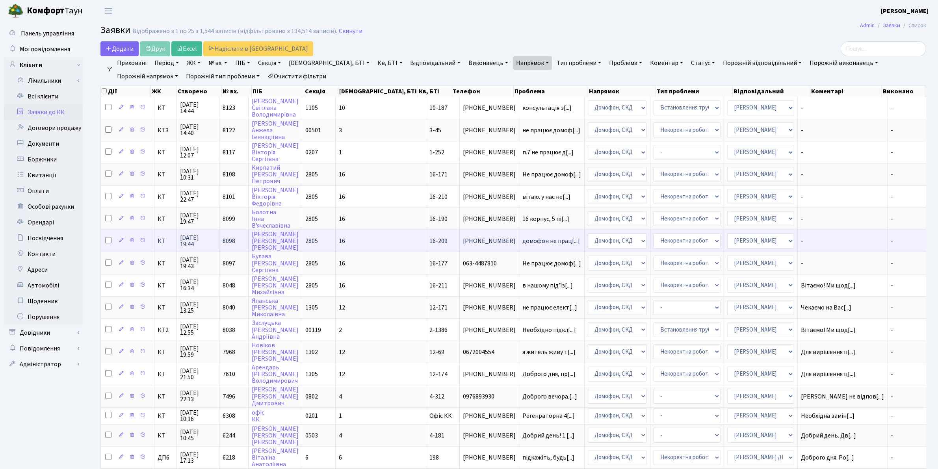
click at [198, 236] on span "16.09.2025 19:44" at bounding box center [198, 241] width 36 height 13
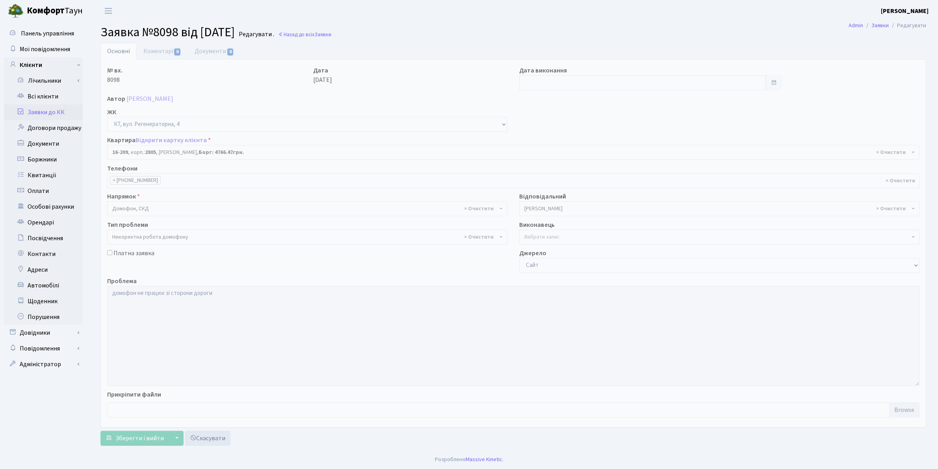
select select "8770"
select select "38"
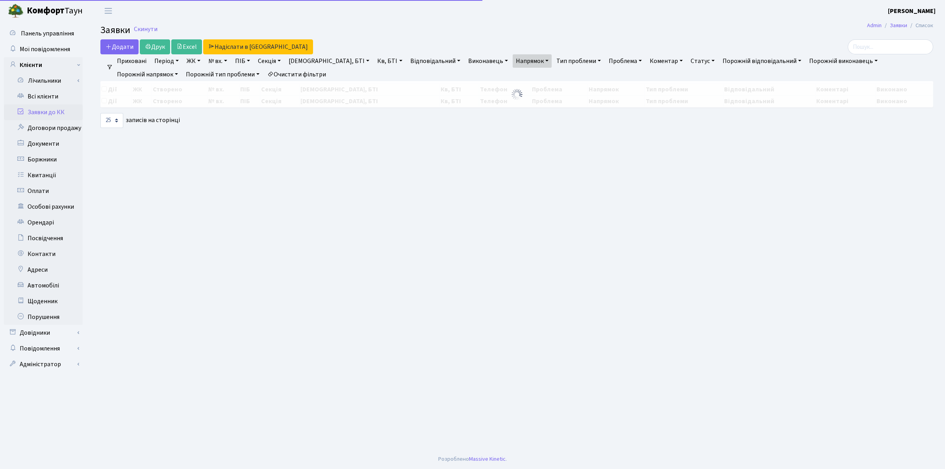
select select "25"
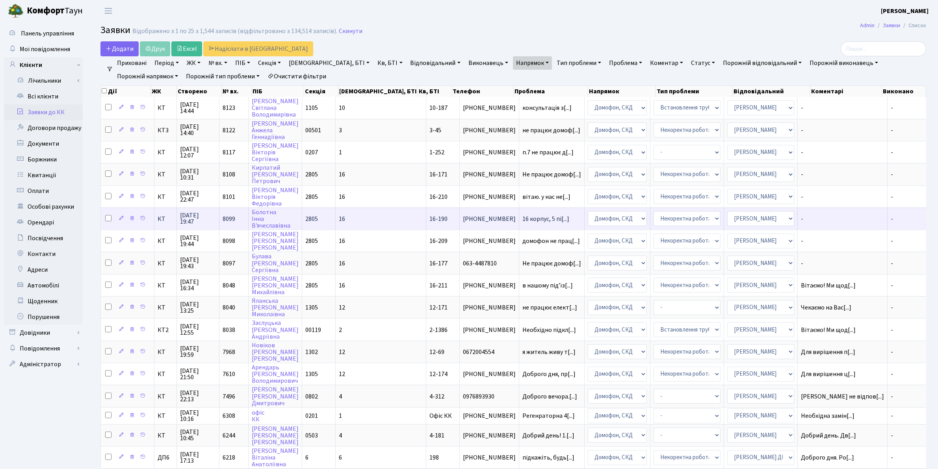
click at [190, 212] on span "16.09.2025 19:47" at bounding box center [198, 218] width 36 height 13
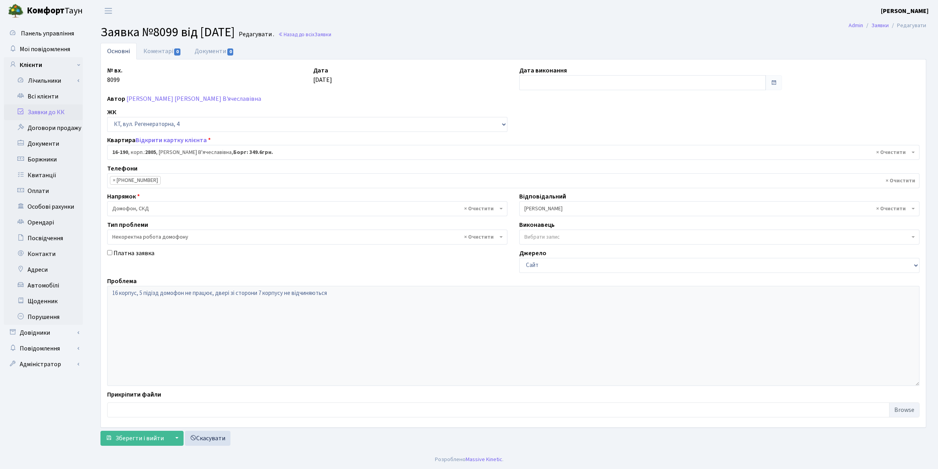
select select "8751"
select select "38"
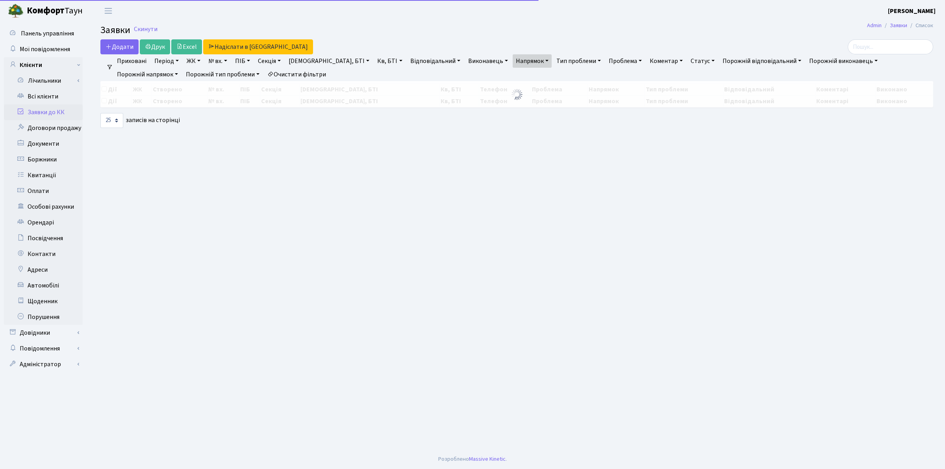
select select "25"
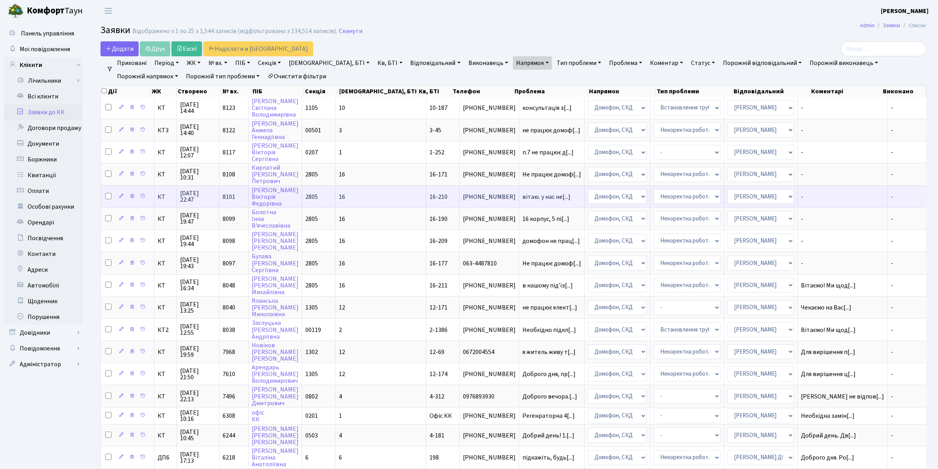
click at [193, 192] on span "16.09.2025 22:47" at bounding box center [198, 196] width 36 height 13
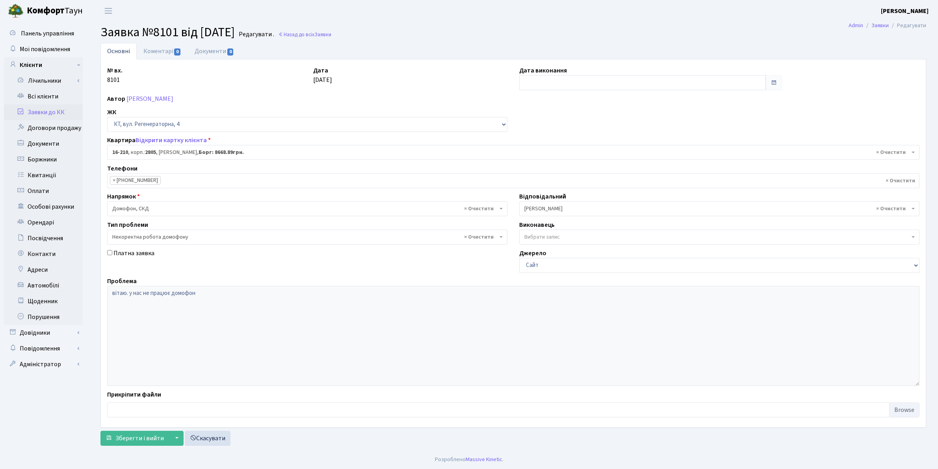
select select "8771"
select select "38"
click at [158, 51] on link "Коментарі 0" at bounding box center [162, 51] width 51 height 16
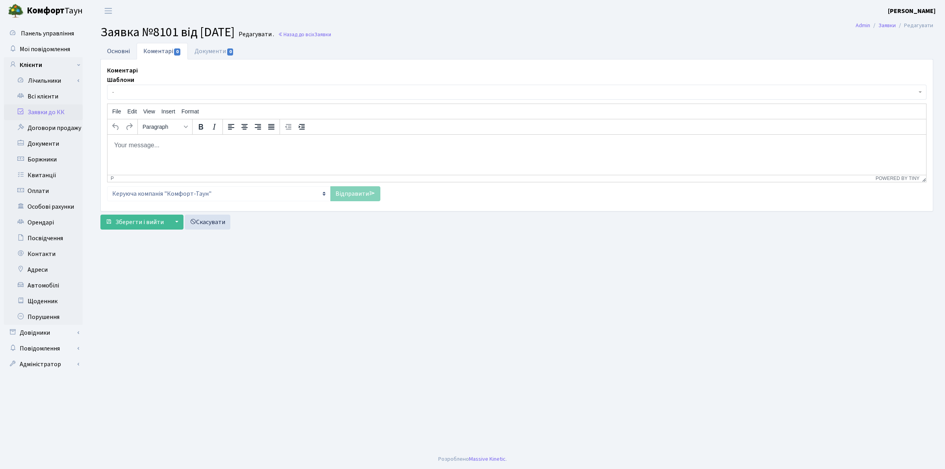
click at [122, 50] on link "Основні" at bounding box center [118, 51] width 36 height 16
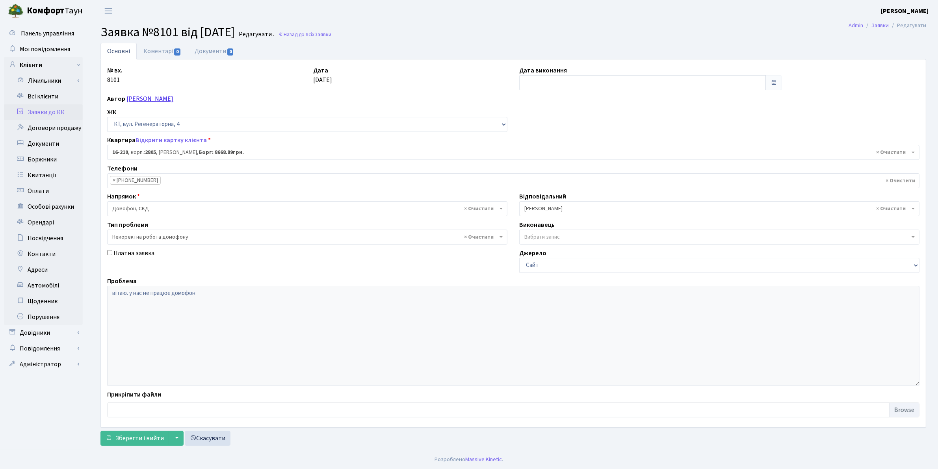
click at [162, 102] on link "Мазуркевич Вікторія Федорівна" at bounding box center [149, 99] width 47 height 9
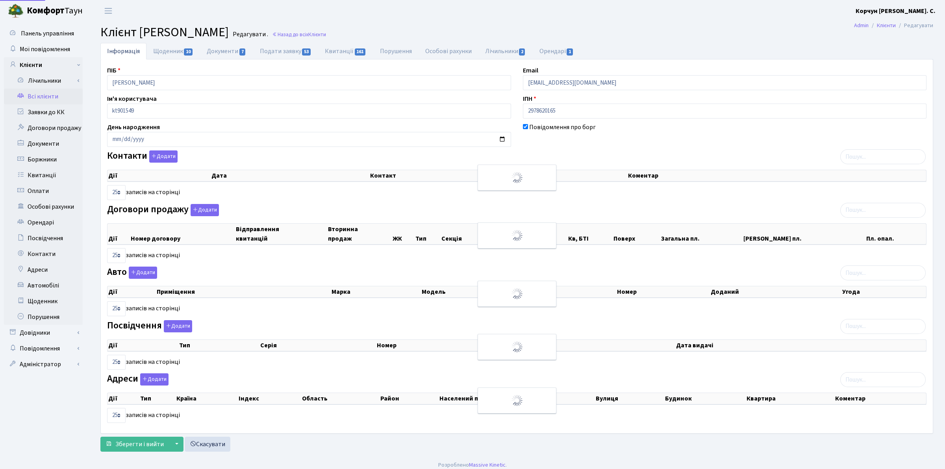
select select "25"
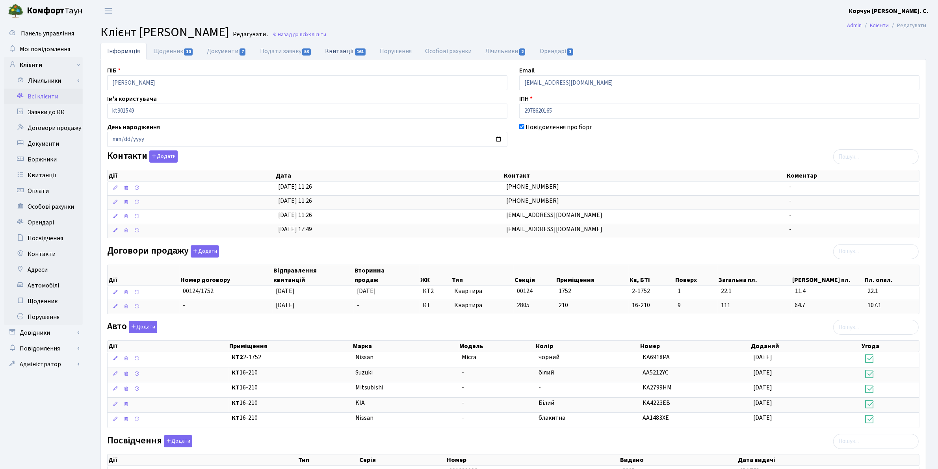
click at [340, 48] on link "Квитанції 161" at bounding box center [345, 51] width 55 height 16
select select "25"
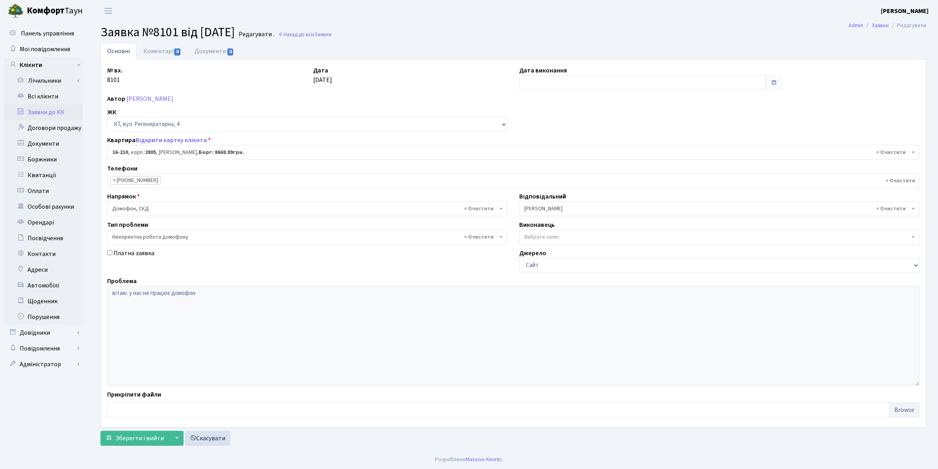
select select "8771"
select select "38"
click at [160, 48] on link "Коментарі 0" at bounding box center [162, 51] width 51 height 16
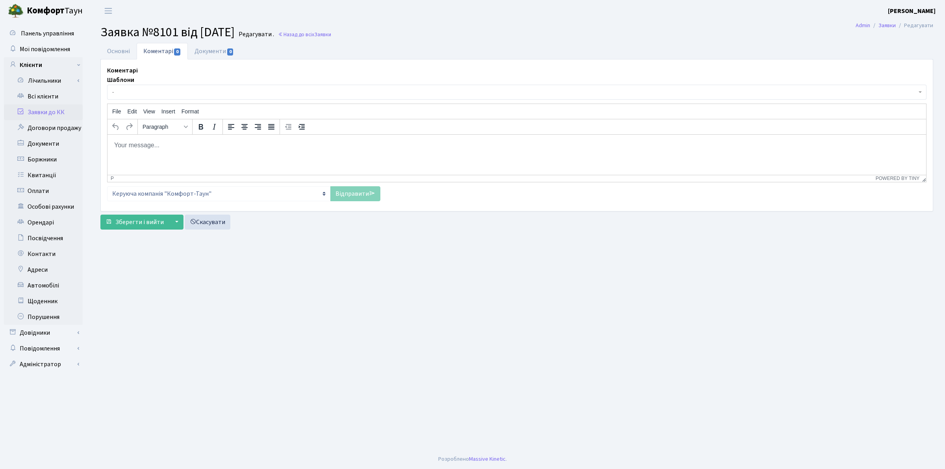
click at [139, 148] on body "Rich Text Area. Press ALT-0 for help." at bounding box center [517, 145] width 806 height 9
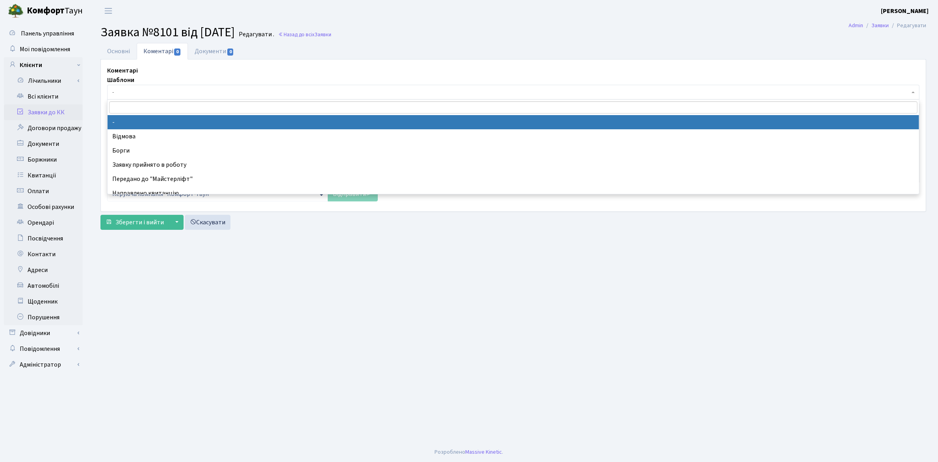
click at [121, 91] on span "-" at bounding box center [510, 92] width 797 height 8
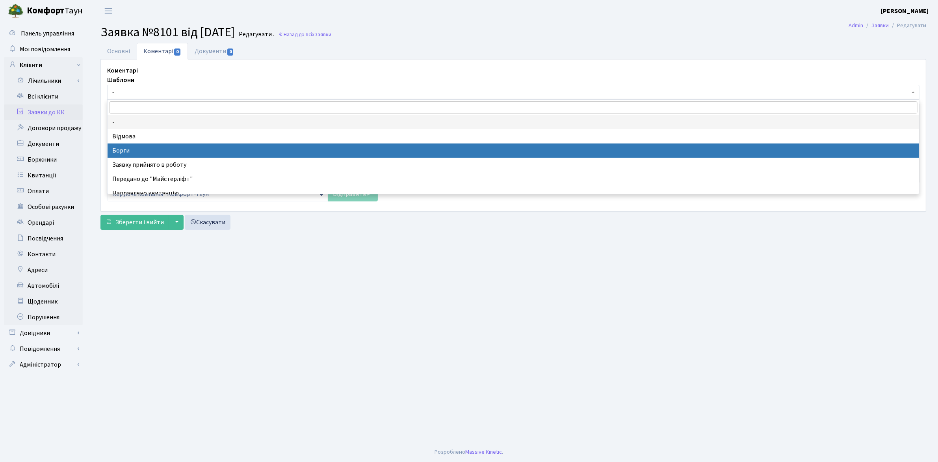
select select "3"
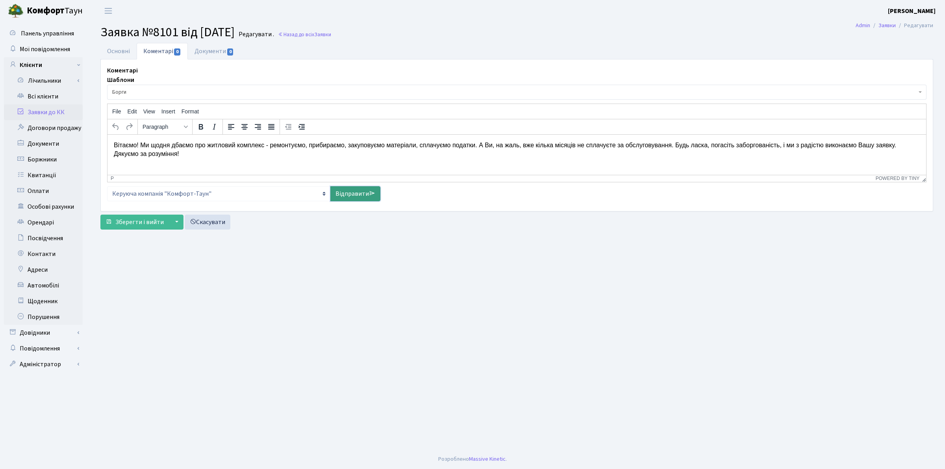
click at [354, 193] on link "Відправити" at bounding box center [355, 193] width 50 height 15
select select
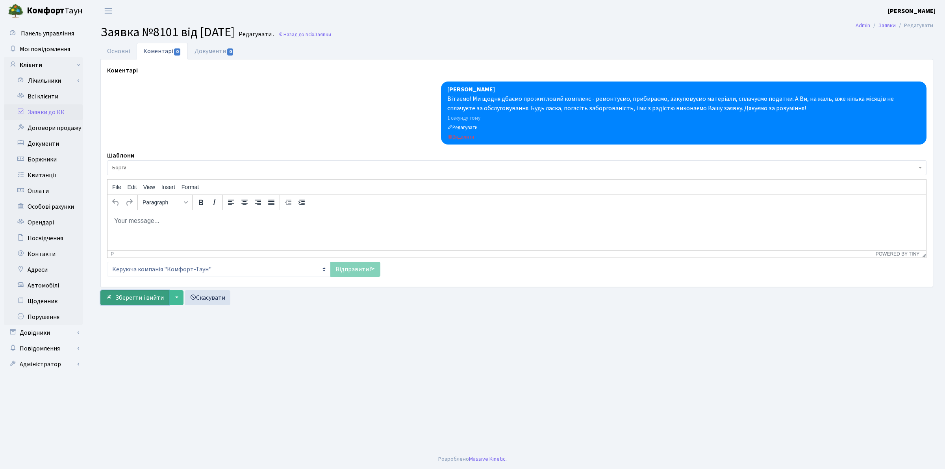
click at [140, 305] on button "Зберегти і вийти" at bounding box center [134, 297] width 69 height 15
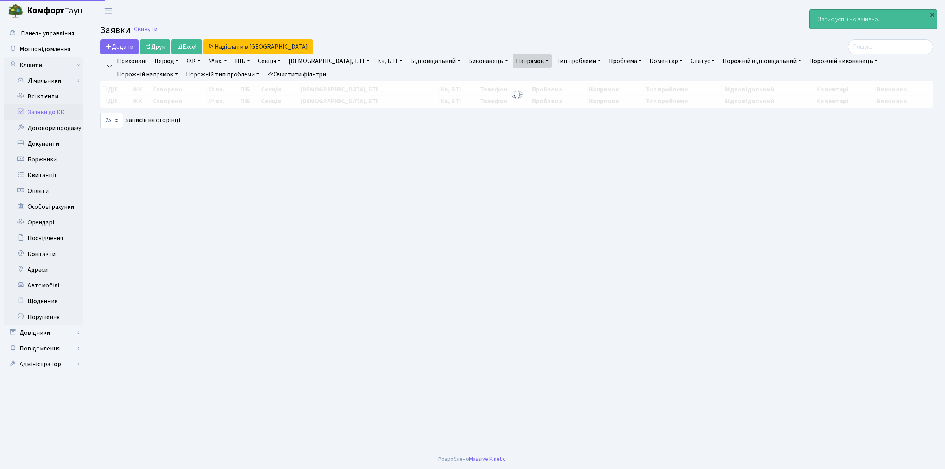
select select "25"
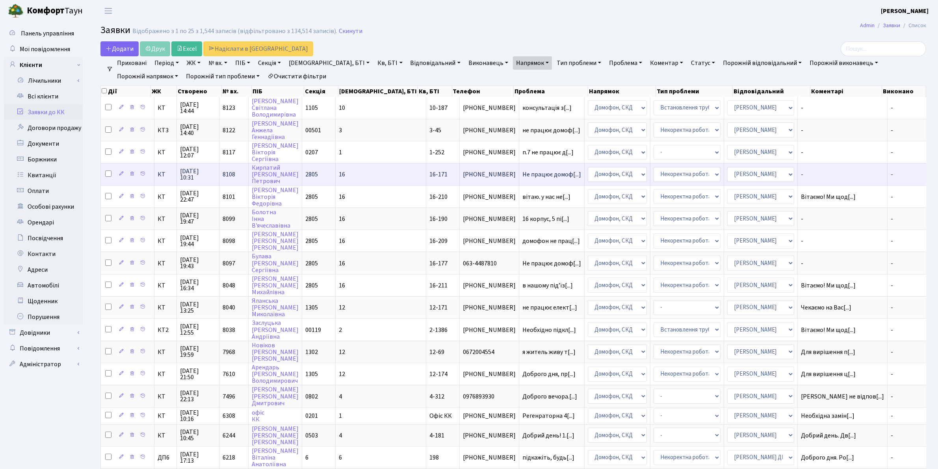
click at [194, 169] on span "17.09.2025 10:31" at bounding box center [198, 174] width 36 height 13
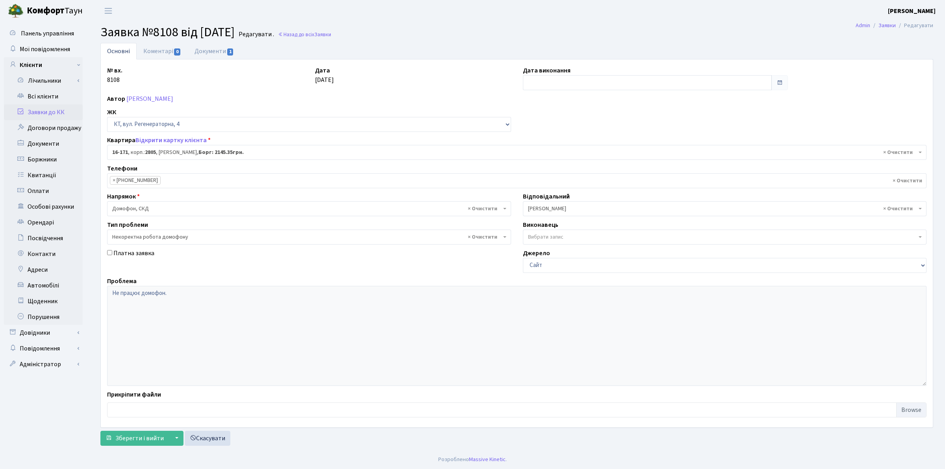
select select "8732"
select select "38"
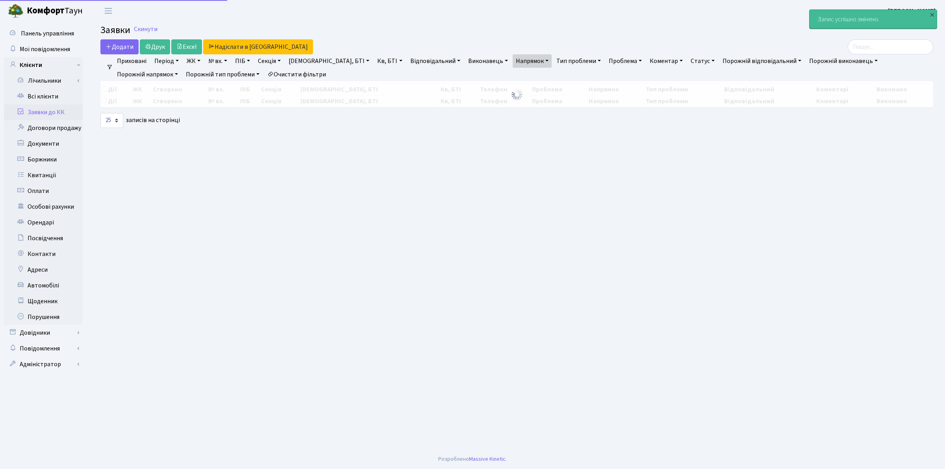
select select "25"
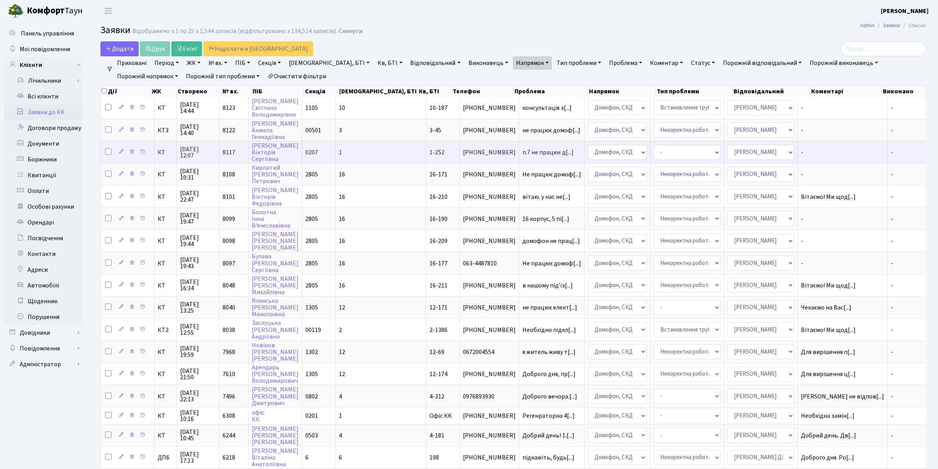
click at [193, 147] on span "[DATE] 12:07" at bounding box center [198, 152] width 36 height 13
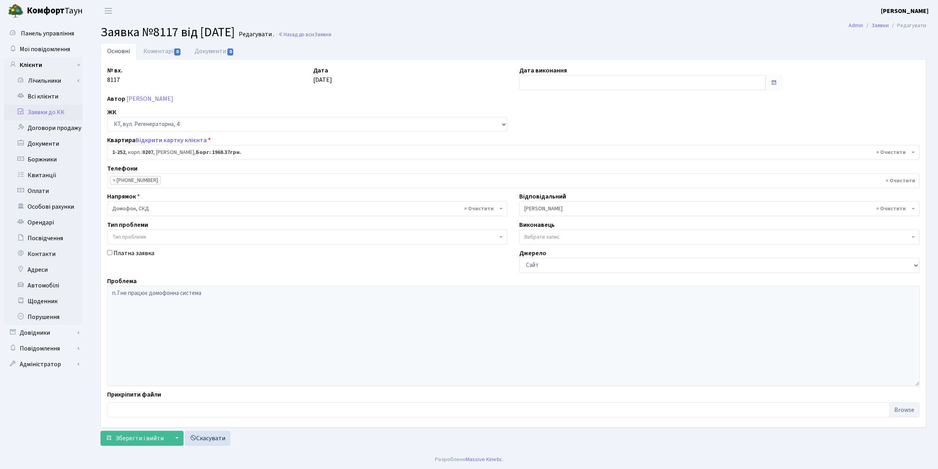
select select "252"
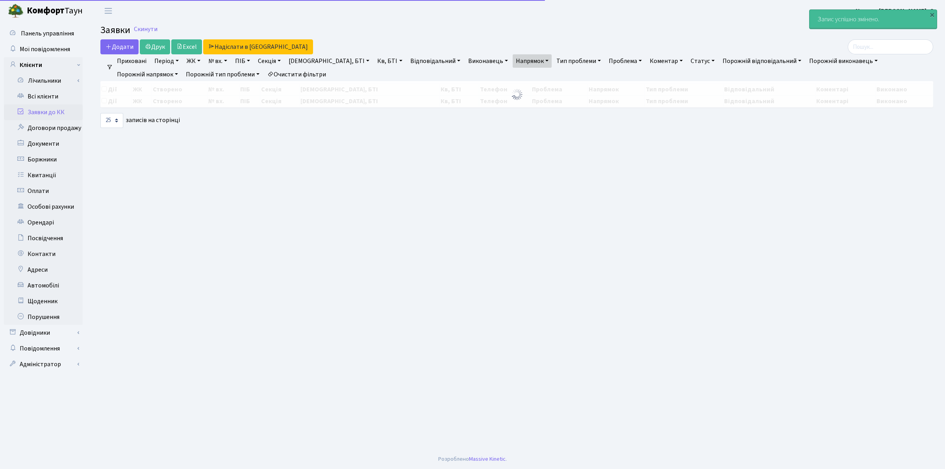
select select "25"
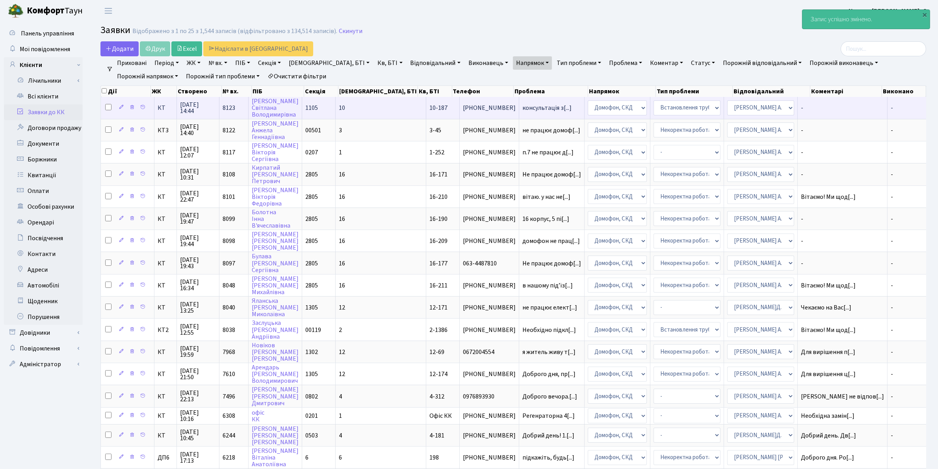
click at [200, 108] on span "17.09.2025 14:44" at bounding box center [198, 108] width 36 height 13
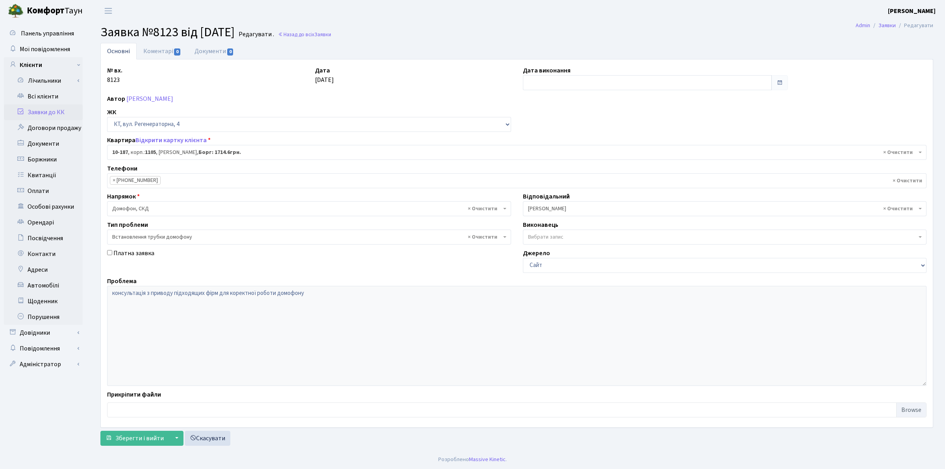
select select "6756"
select select "5"
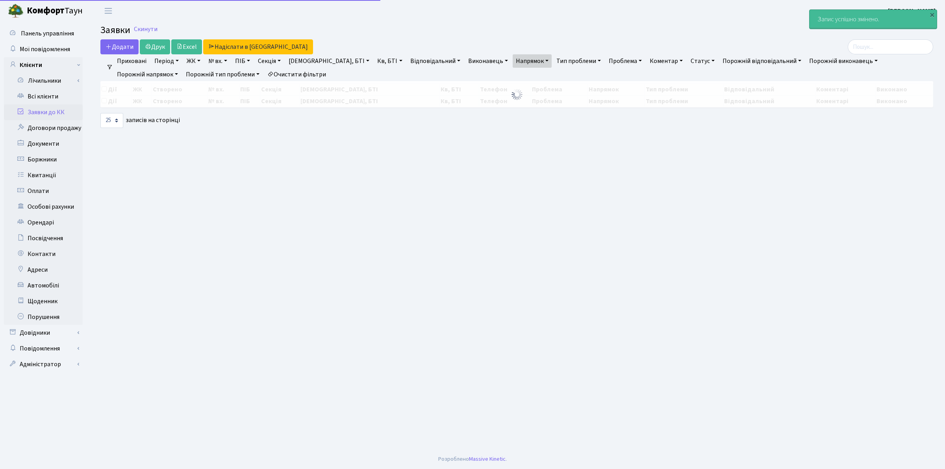
select select "25"
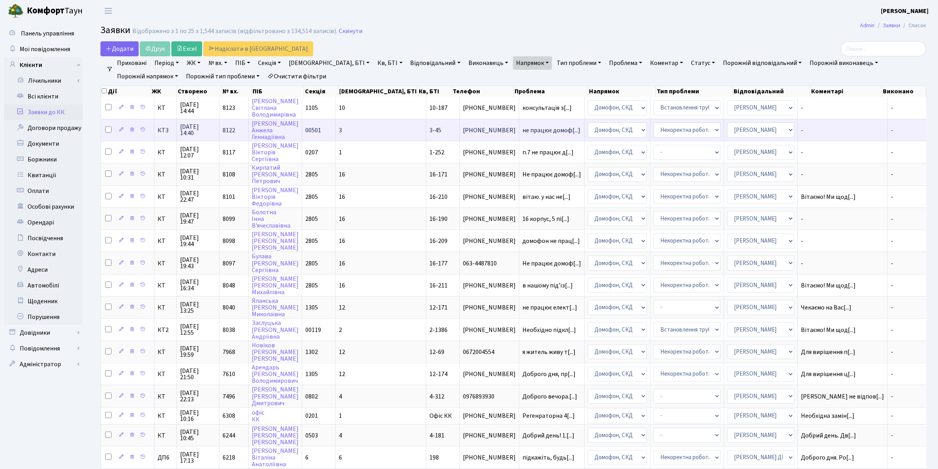
click at [193, 128] on span "[DATE] 14:40" at bounding box center [198, 130] width 36 height 13
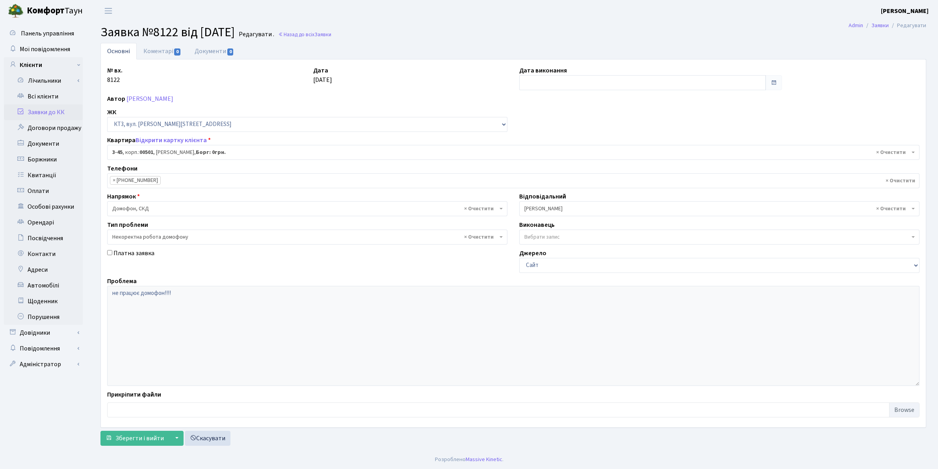
select select "16354"
select select "38"
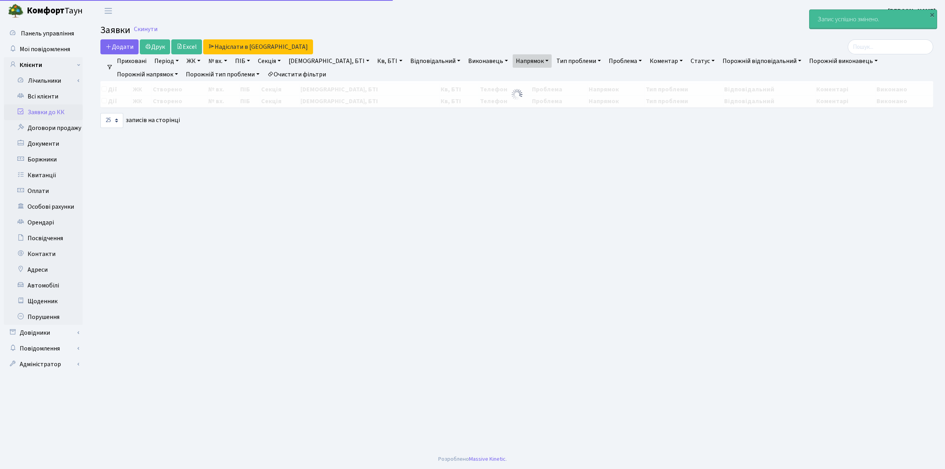
select select "25"
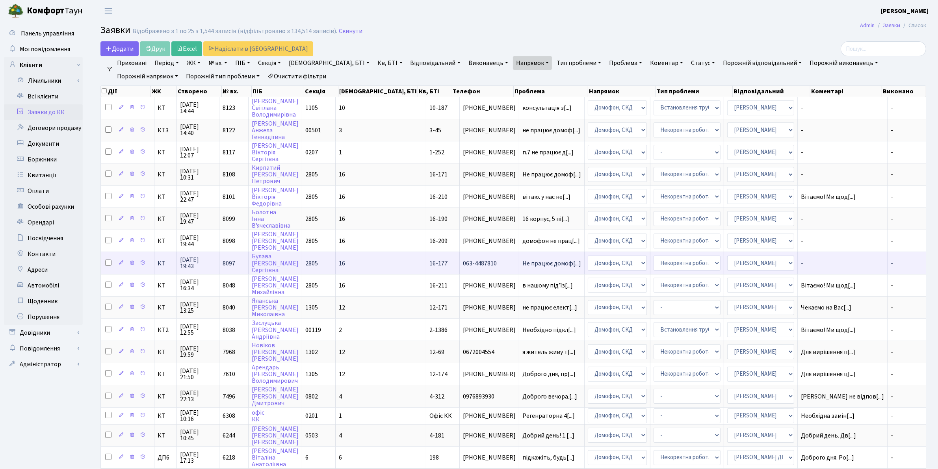
click at [107, 260] on input "checkbox" at bounding box center [108, 263] width 6 height 6
checkbox input "true"
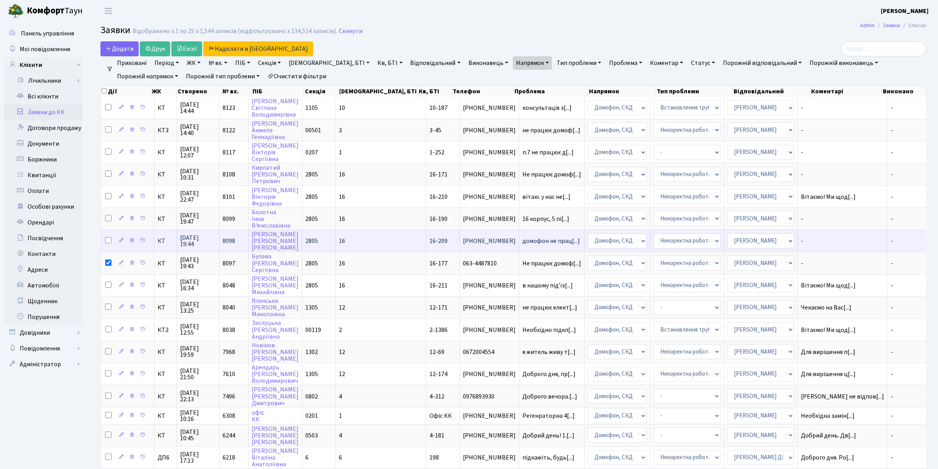
click at [108, 239] on input "checkbox" at bounding box center [108, 240] width 6 height 6
checkbox input "true"
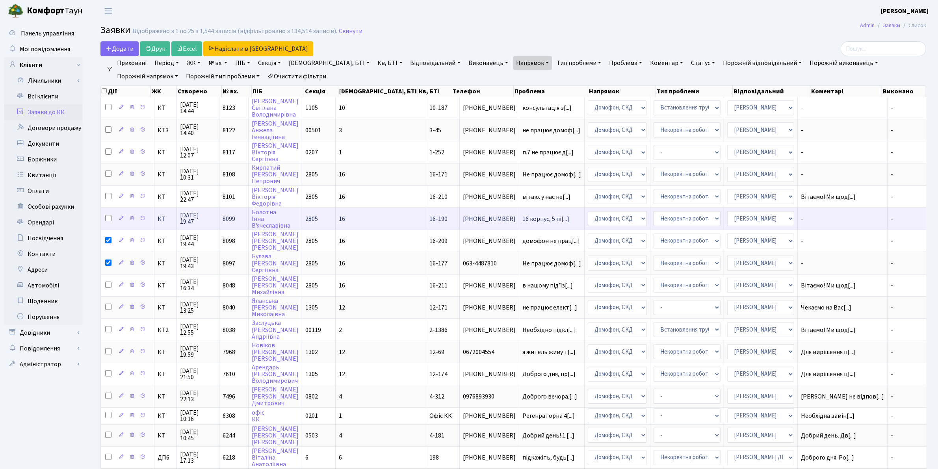
click at [107, 217] on input "checkbox" at bounding box center [108, 218] width 6 height 6
checkbox input "true"
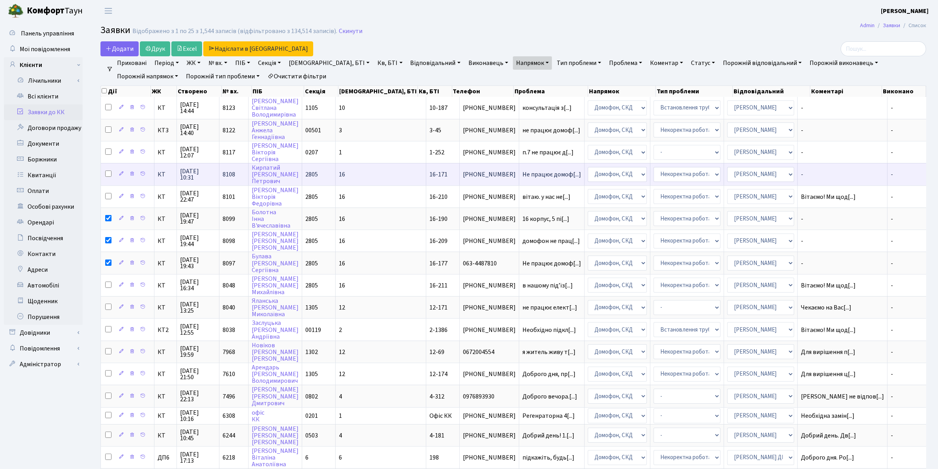
click at [107, 173] on input "checkbox" at bounding box center [108, 174] width 6 height 6
checkbox input "true"
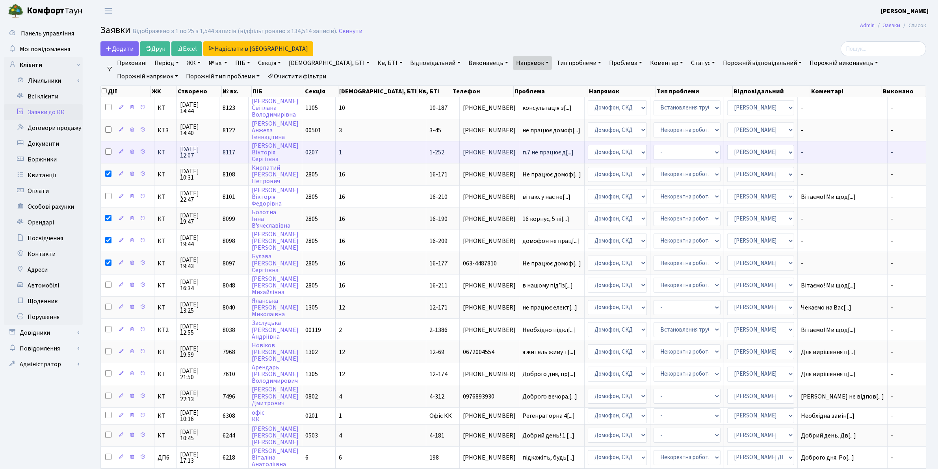
click at [109, 153] on input "checkbox" at bounding box center [108, 151] width 6 height 6
checkbox input "true"
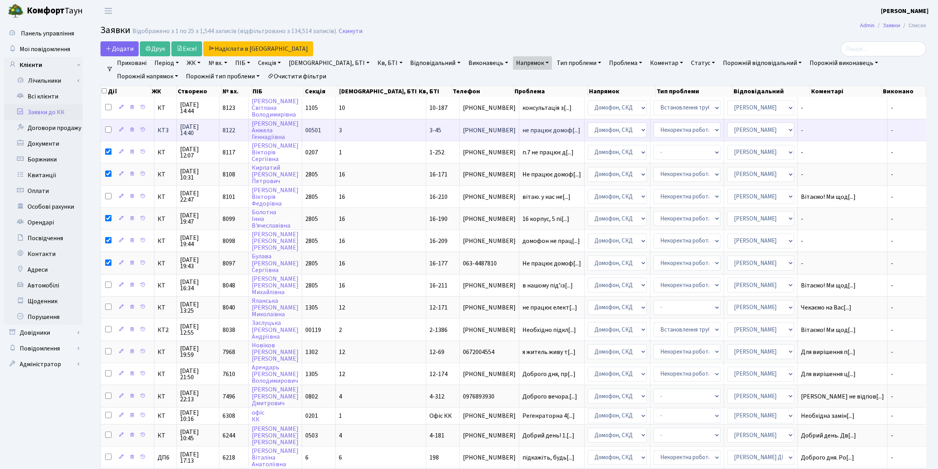
click at [109, 128] on input "checkbox" at bounding box center [108, 129] width 6 height 6
checkbox input "true"
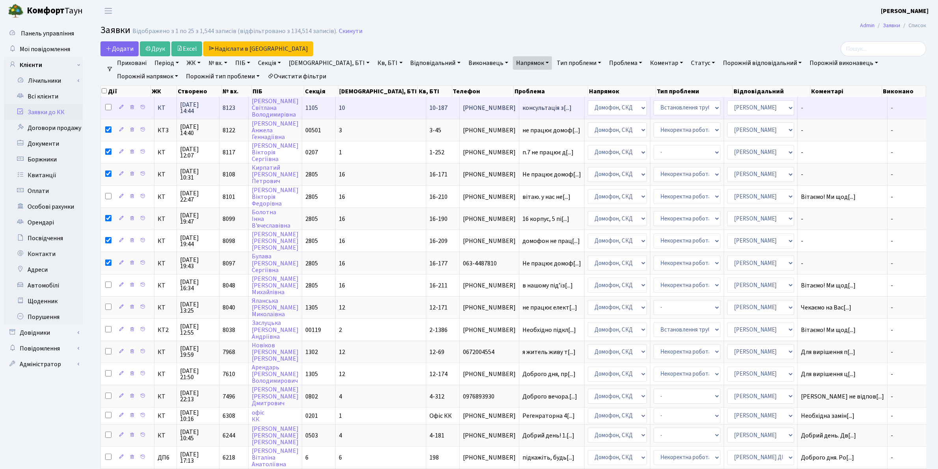
click at [109, 110] on input "checkbox" at bounding box center [108, 107] width 6 height 6
checkbox input "true"
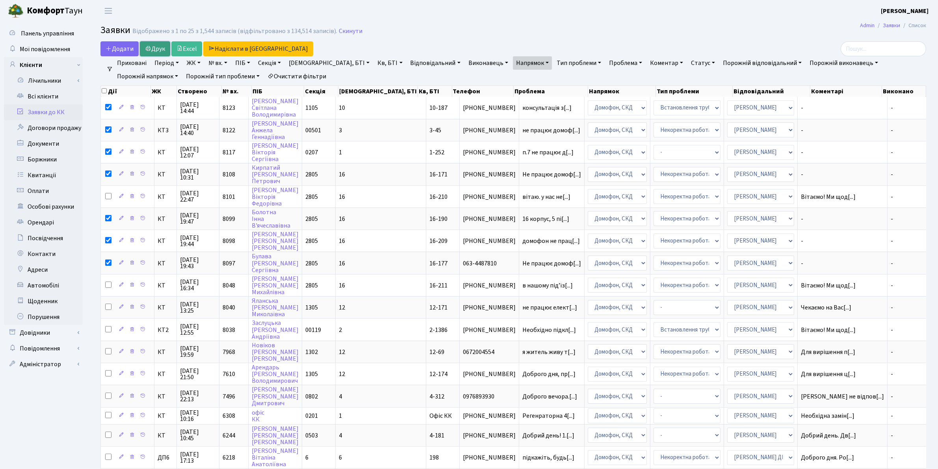
click at [158, 44] on link "Друк" at bounding box center [155, 48] width 30 height 15
click at [344, 29] on link "Скинути" at bounding box center [351, 31] width 24 height 7
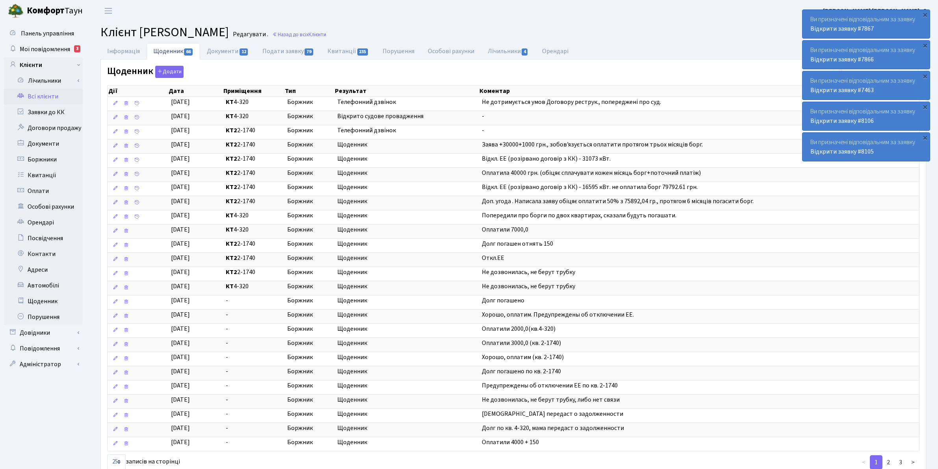
select select "25"
click at [138, 103] on icon at bounding box center [137, 103] width 6 height 6
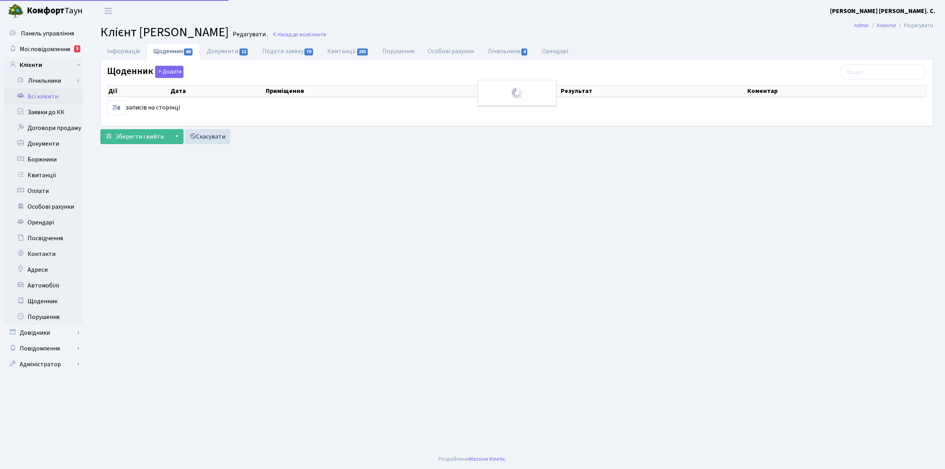
select select "25"
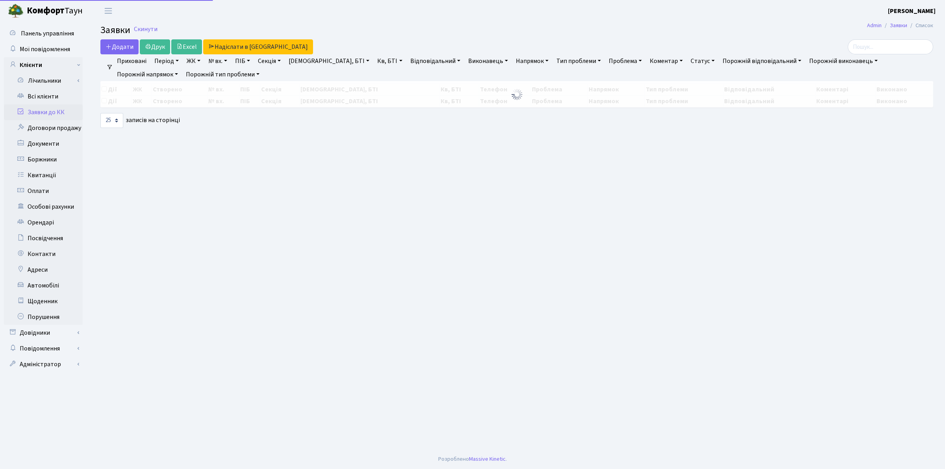
select select "25"
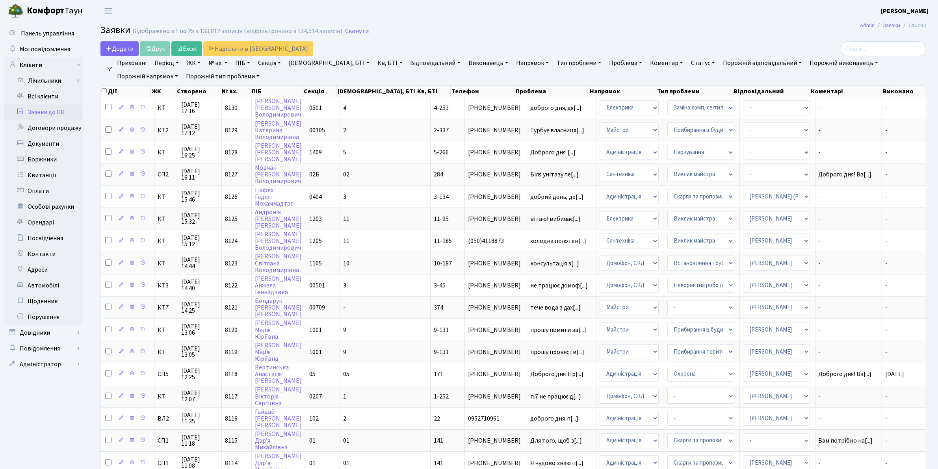
click at [513, 63] on link "Напрямок" at bounding box center [532, 62] width 39 height 13
click at [514, 121] on li "Електрика" at bounding box center [561, 123] width 95 height 14
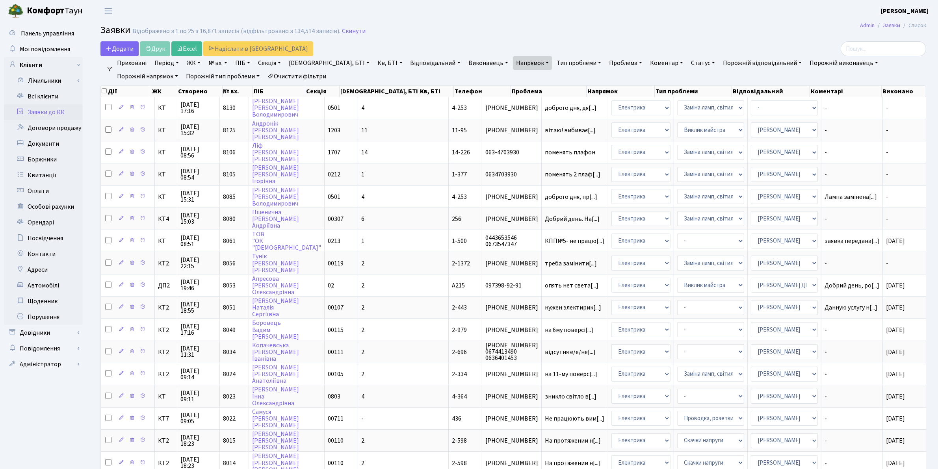
click at [688, 61] on link "Статус" at bounding box center [703, 62] width 30 height 13
click at [688, 108] on link "Не виконано" at bounding box center [719, 111] width 62 height 12
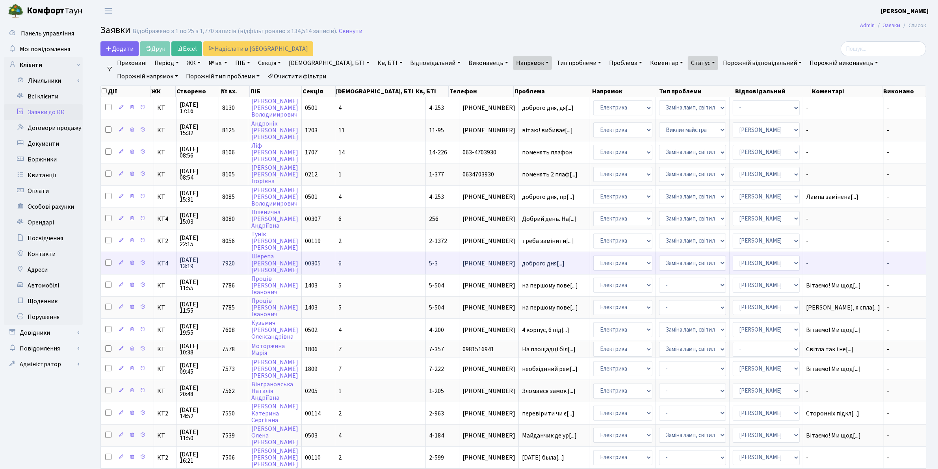
click at [108, 260] on input "checkbox" at bounding box center [108, 263] width 6 height 6
checkbox input "true"
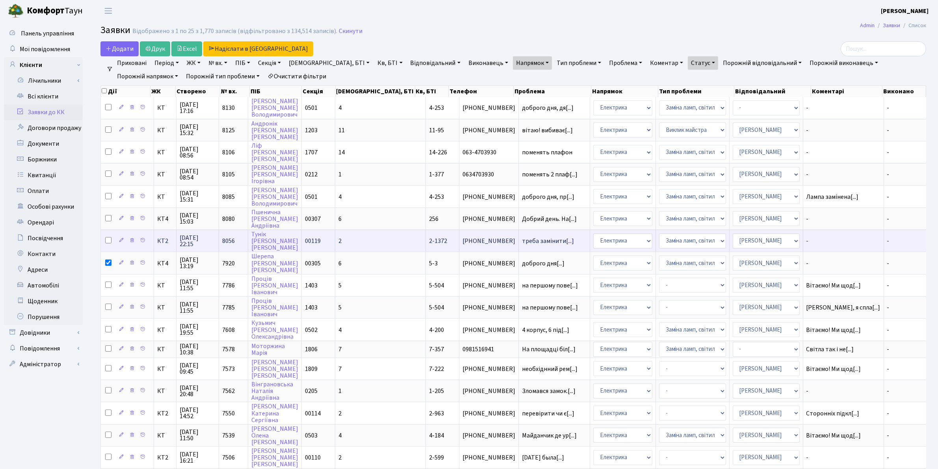
click at [109, 237] on input "checkbox" at bounding box center [108, 240] width 6 height 6
checkbox input "true"
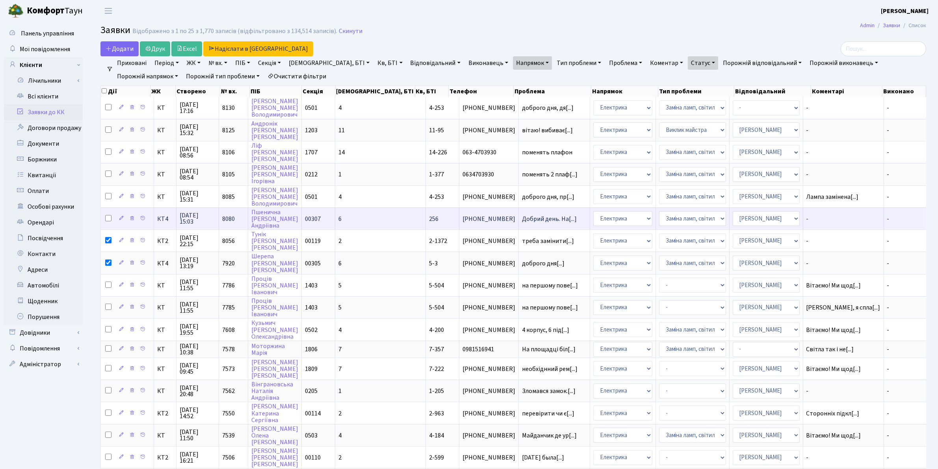
click at [107, 215] on input "checkbox" at bounding box center [108, 218] width 6 height 6
checkbox input "true"
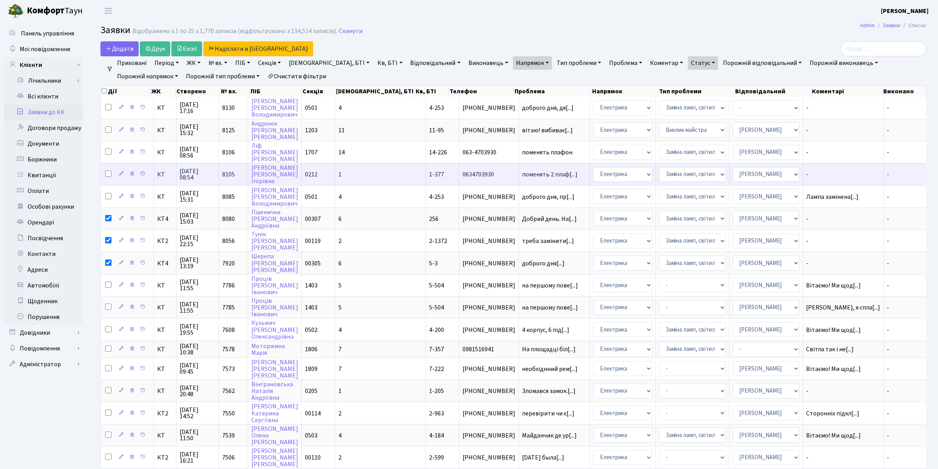
click at [109, 172] on input "checkbox" at bounding box center [108, 174] width 6 height 6
checkbox input "true"
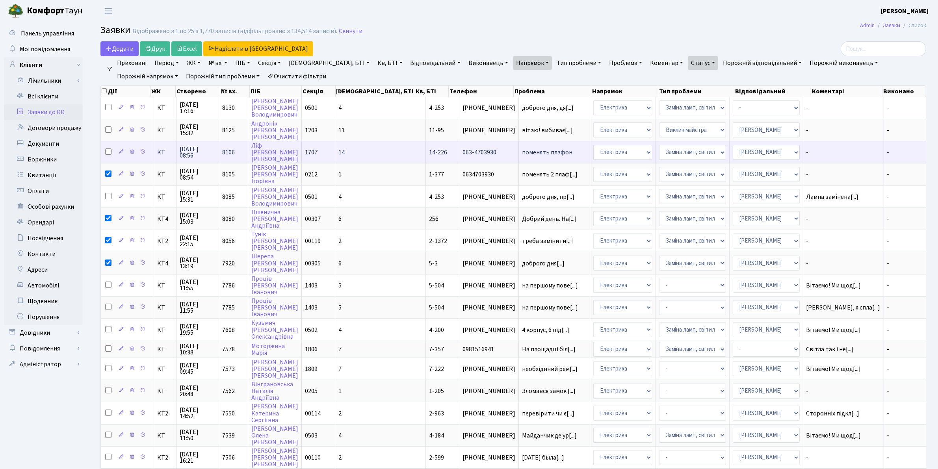
click at [108, 150] on input "checkbox" at bounding box center [108, 151] width 6 height 6
checkbox input "true"
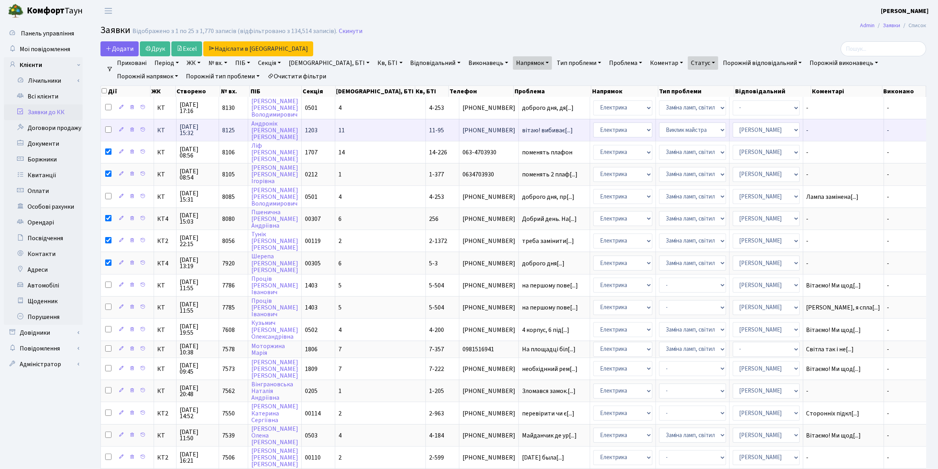
click at [108, 129] on input "checkbox" at bounding box center [108, 129] width 6 height 6
checkbox input "true"
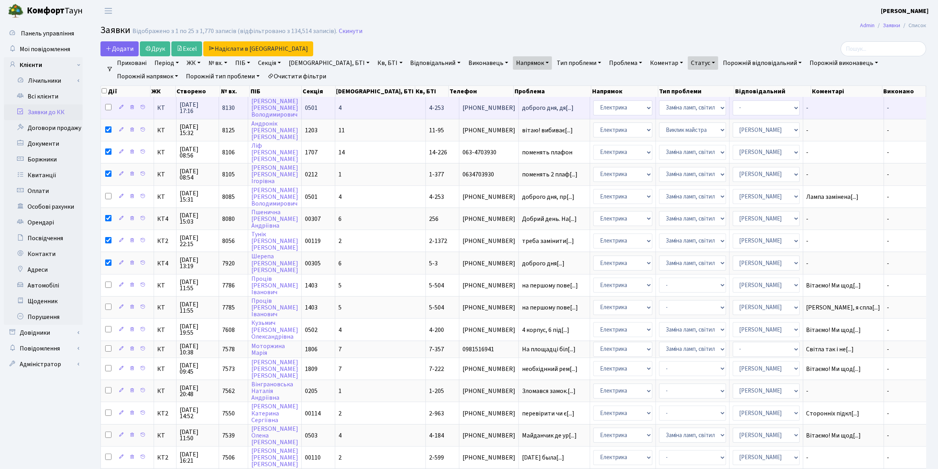
click at [109, 106] on input "checkbox" at bounding box center [108, 107] width 6 height 6
checkbox input "true"
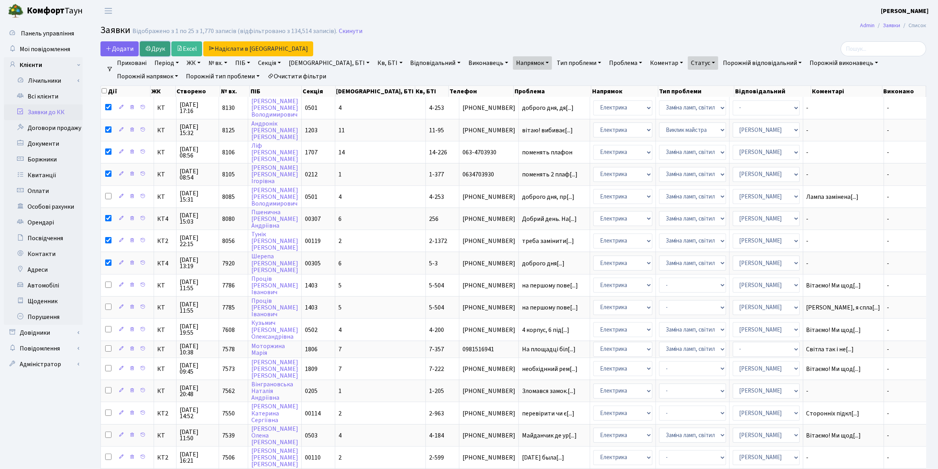
click at [160, 48] on link "Друк" at bounding box center [155, 48] width 30 height 15
click at [105, 93] on input "checkbox" at bounding box center [104, 90] width 5 height 5
checkbox input "true"
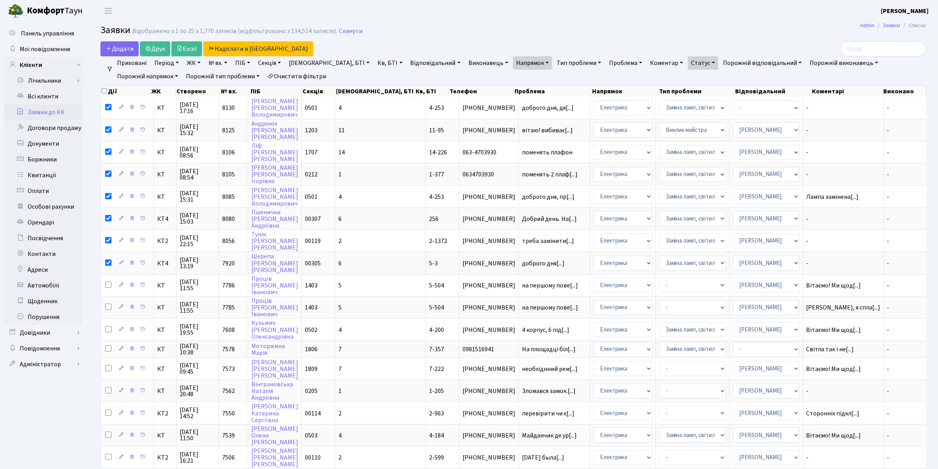
checkbox input "true"
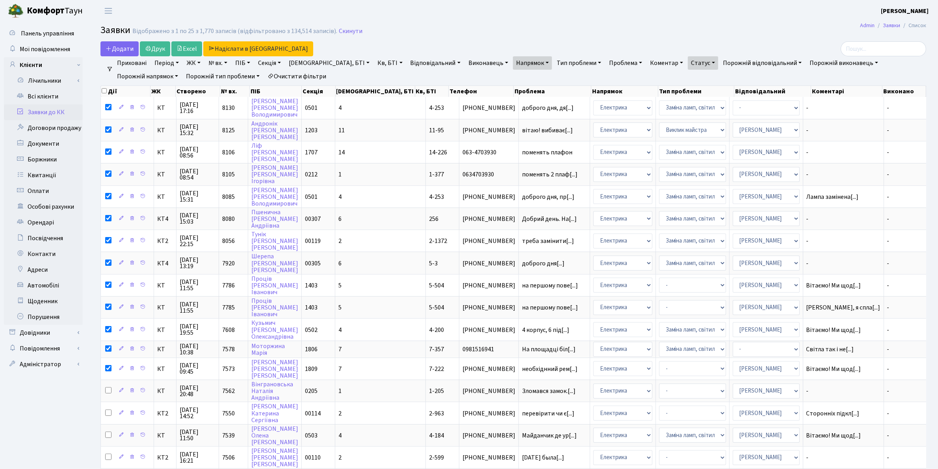
checkbox input "true"
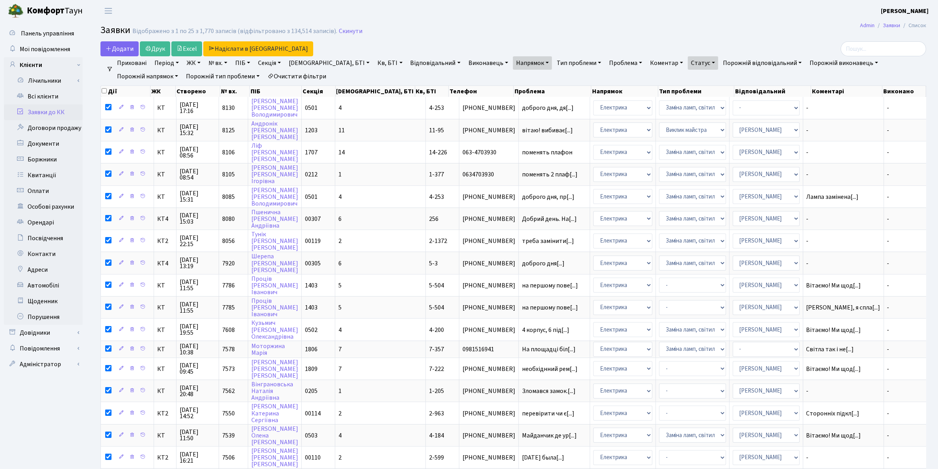
checkbox input "true"
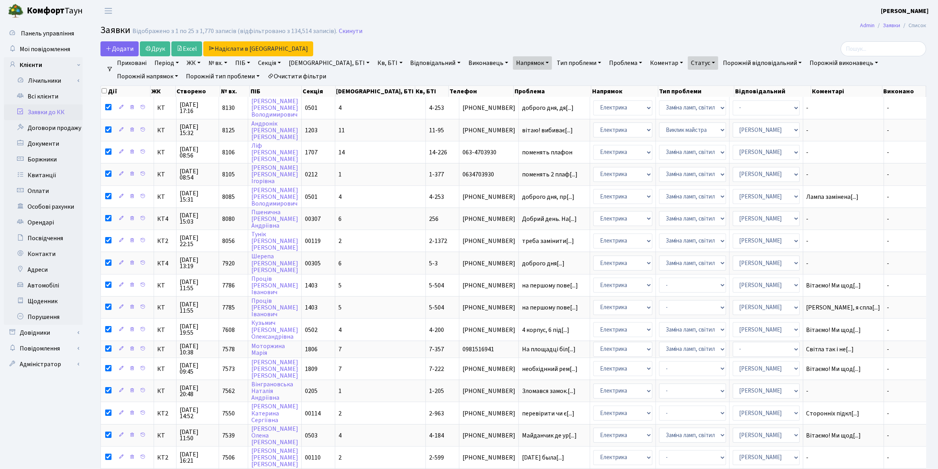
checkbox input "true"
click at [105, 93] on input "checkbox" at bounding box center [104, 90] width 5 height 5
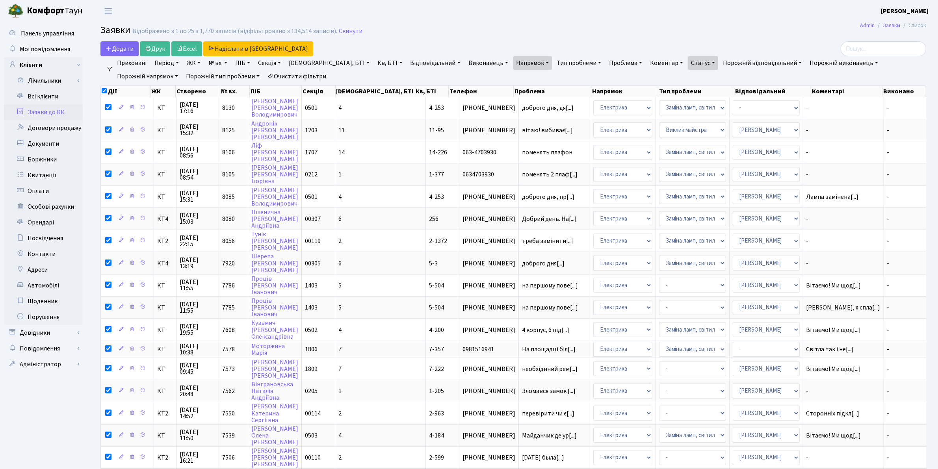
checkbox input "false"
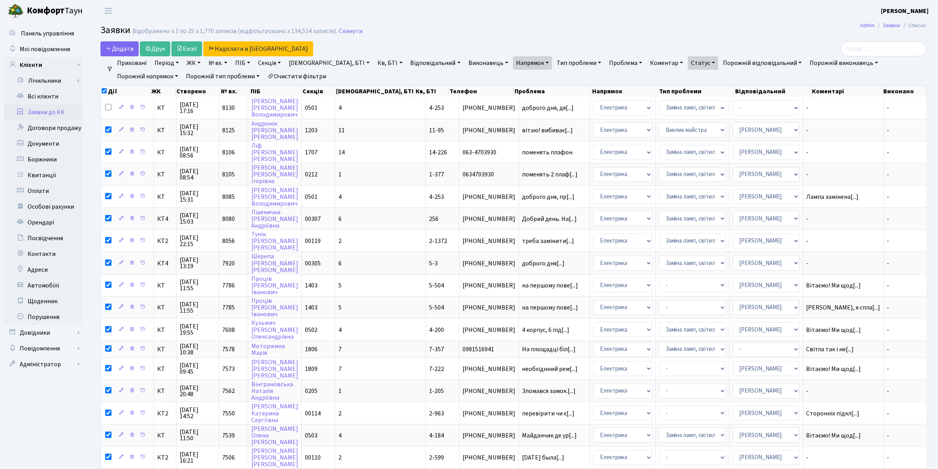
checkbox input "false"
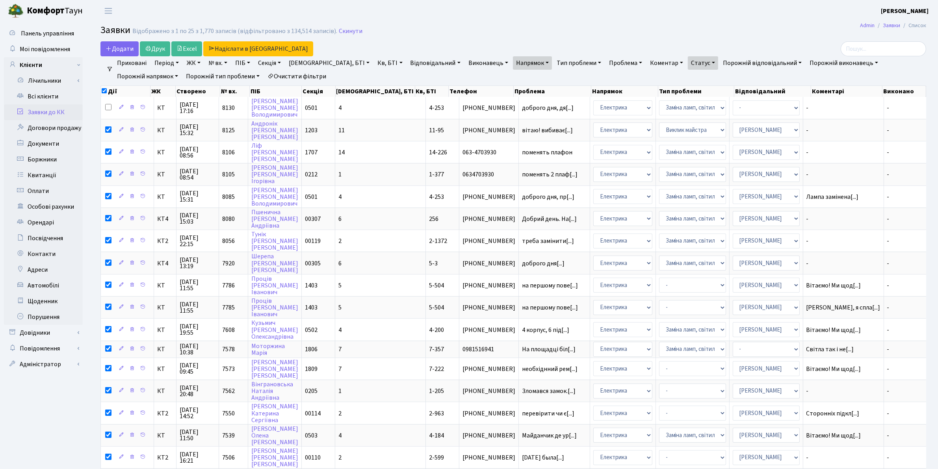
checkbox input "false"
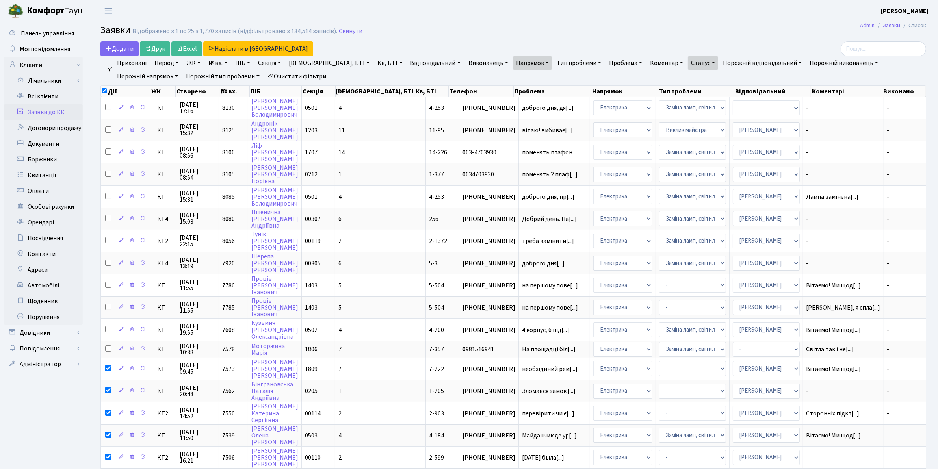
checkbox input "false"
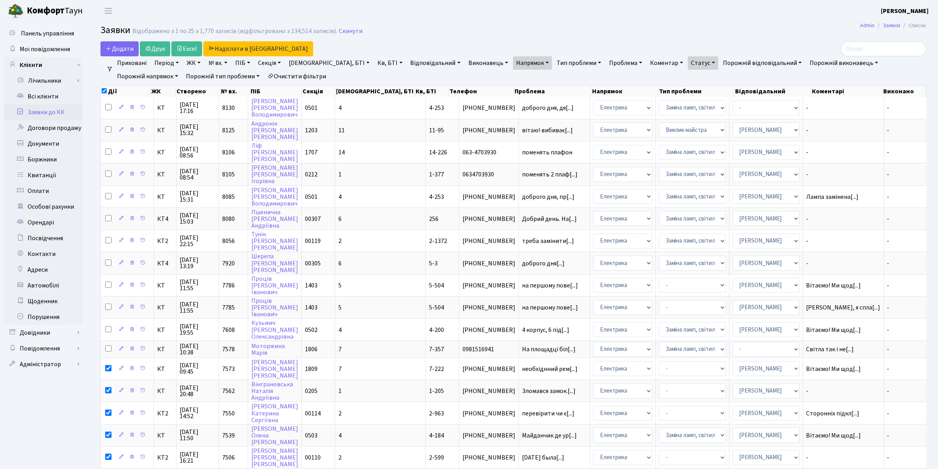
checkbox input "false"
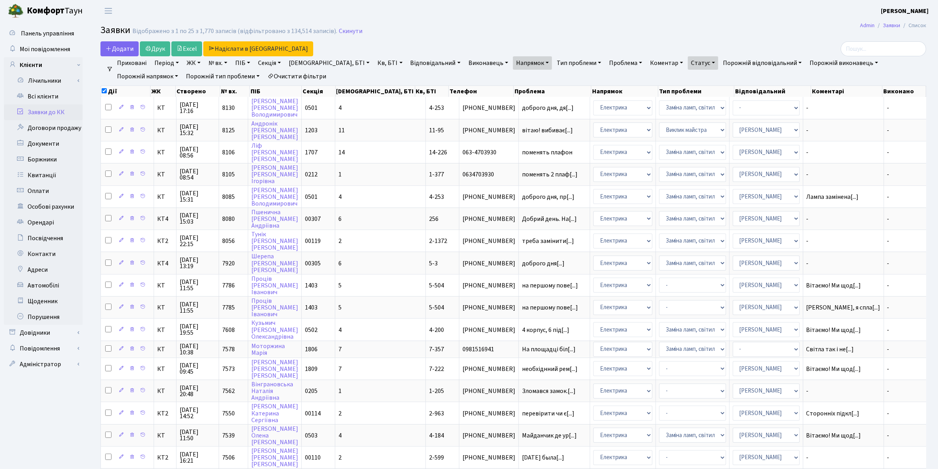
checkbox input "false"
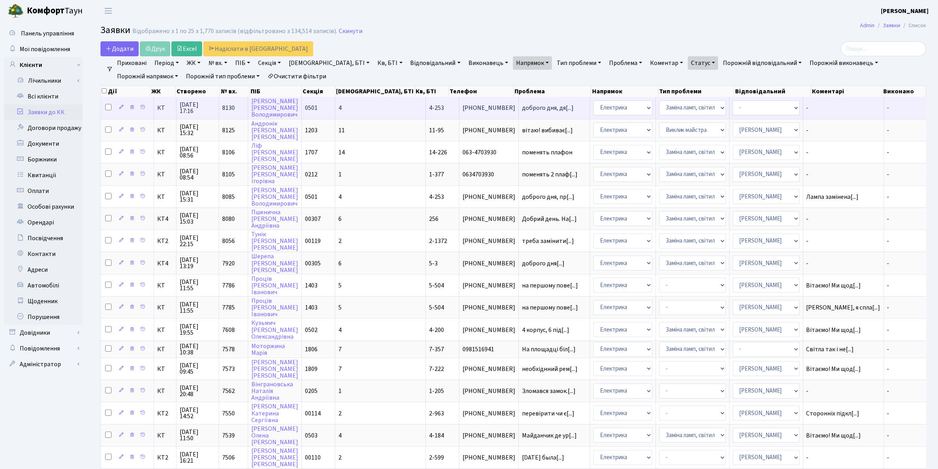
click at [195, 108] on span "17.09.2025 17:16" at bounding box center [198, 108] width 36 height 13
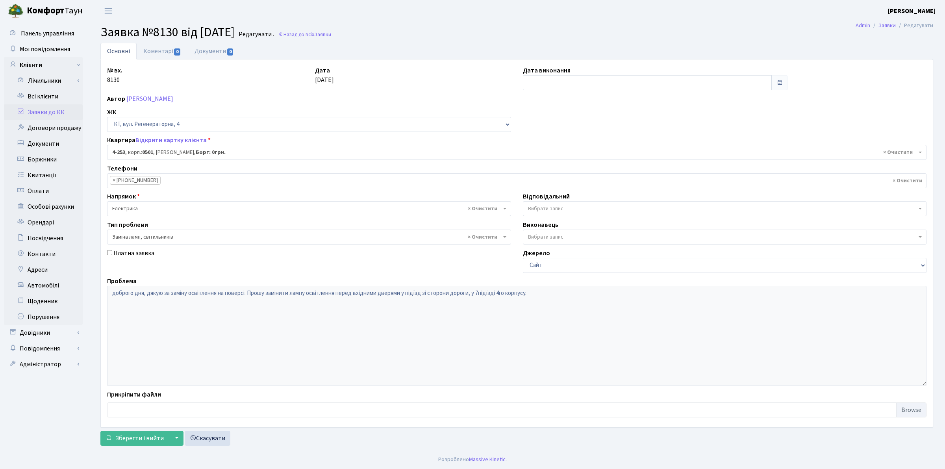
select select "1031"
select select "40"
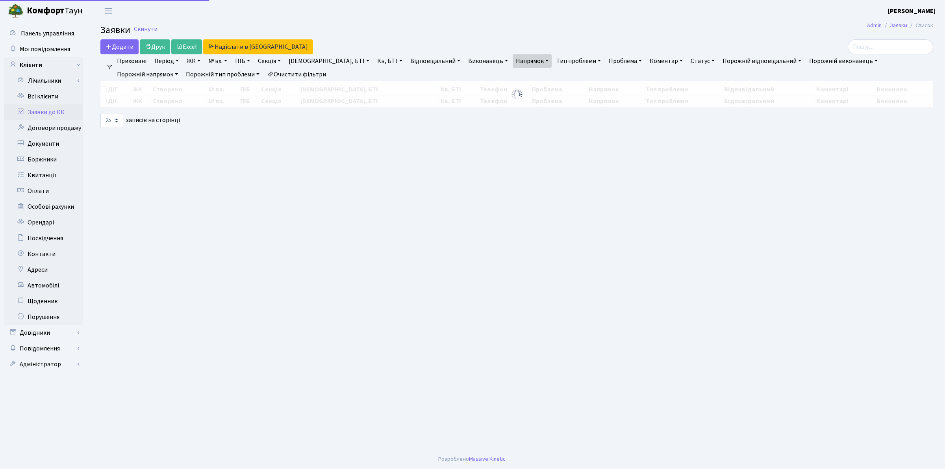
select select "25"
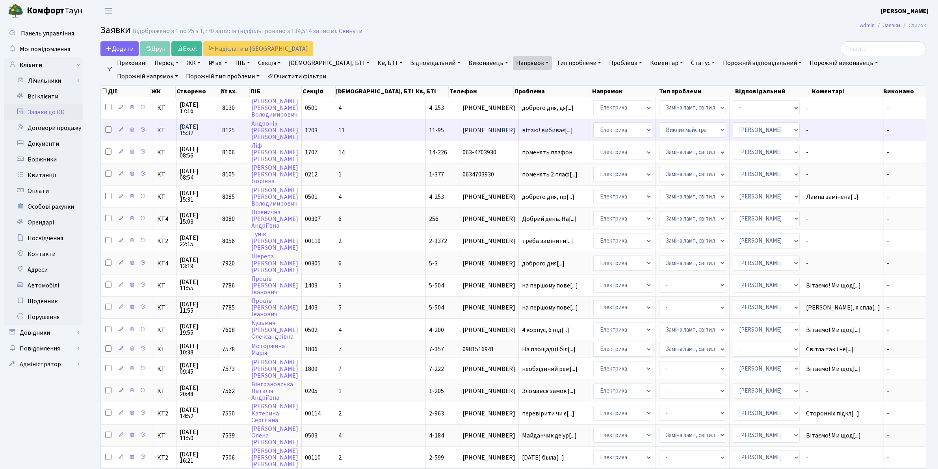
click at [194, 131] on span "[DATE] 15:32" at bounding box center [198, 130] width 36 height 13
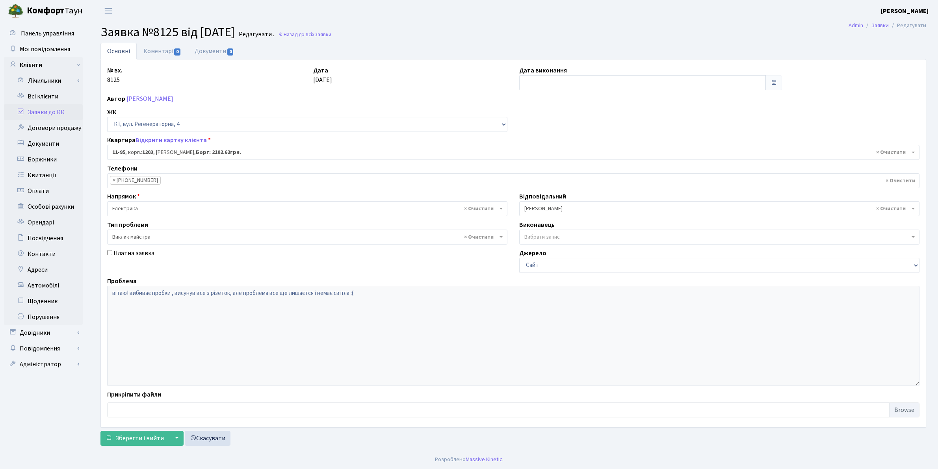
select select "6992"
select select "29"
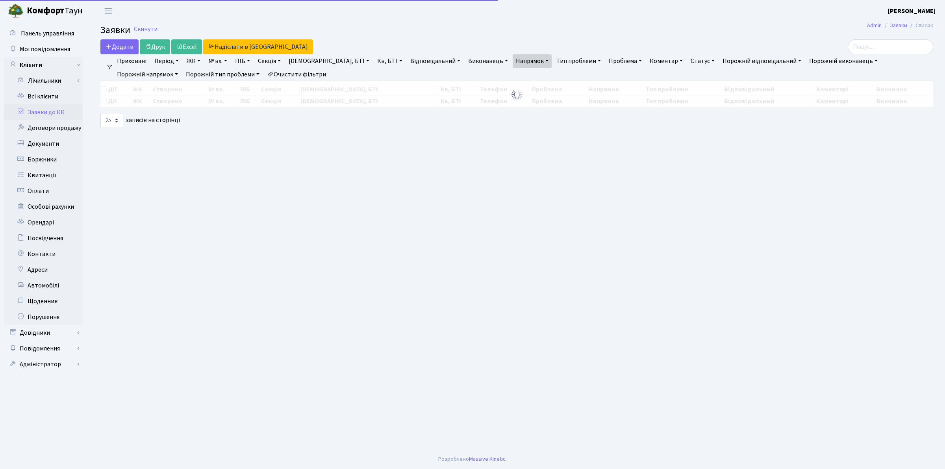
select select "25"
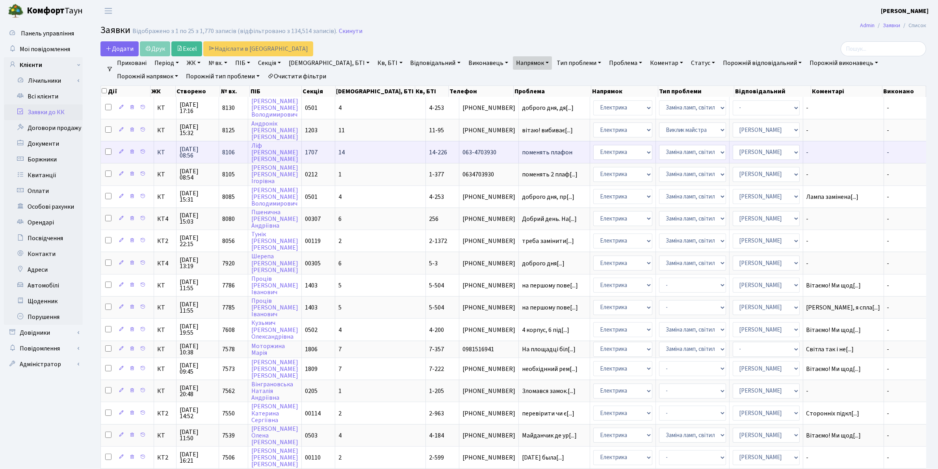
click at [197, 152] on span "17.09.2025 08:56" at bounding box center [198, 152] width 36 height 13
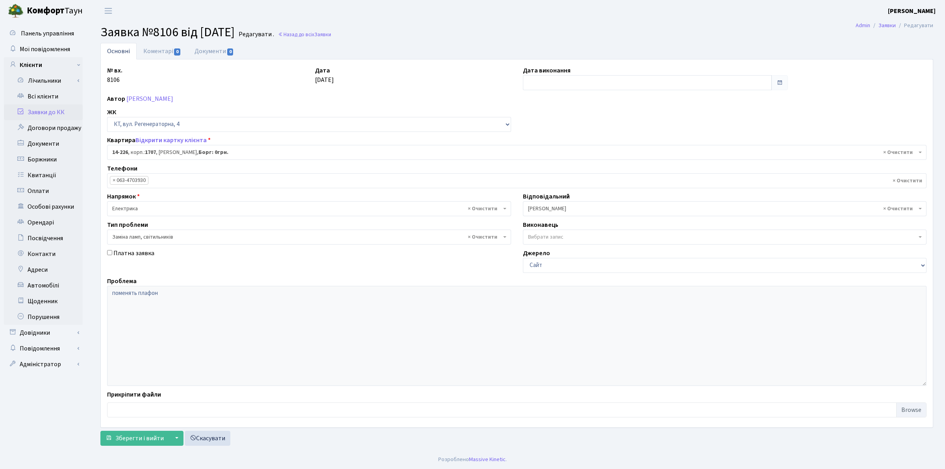
select select "7603"
select select "40"
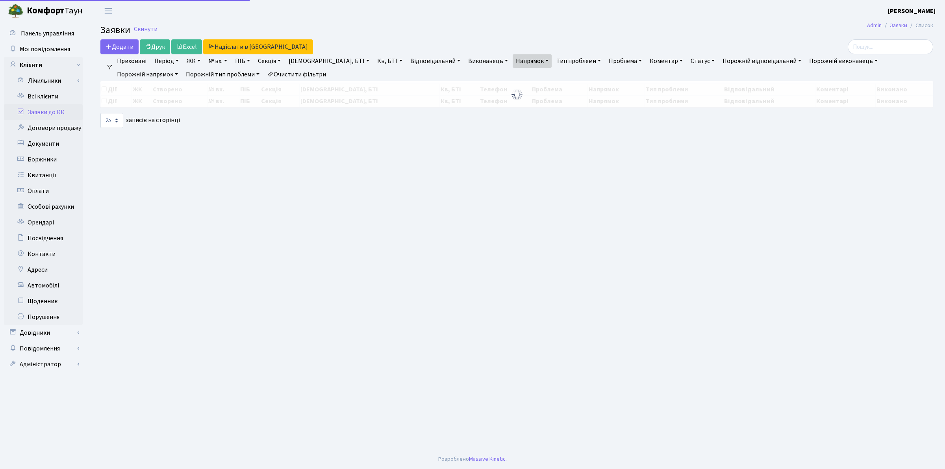
select select "25"
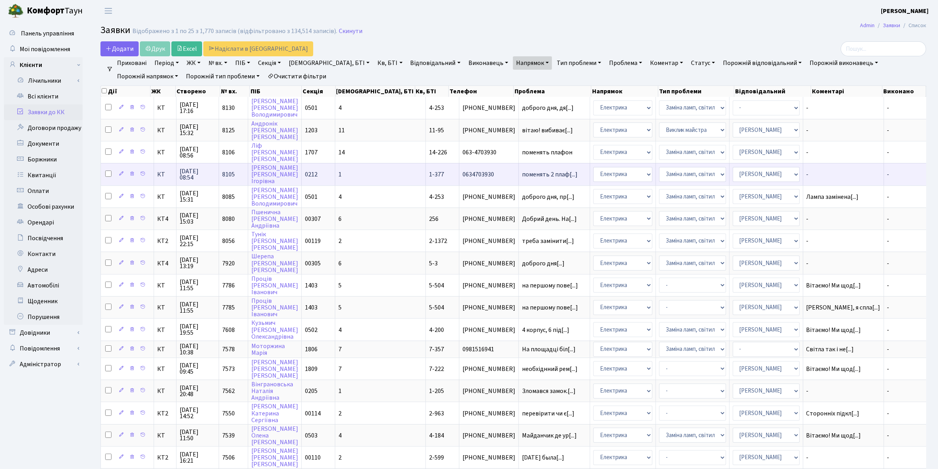
click at [193, 178] on span "[DATE] 08:54" at bounding box center [198, 174] width 36 height 13
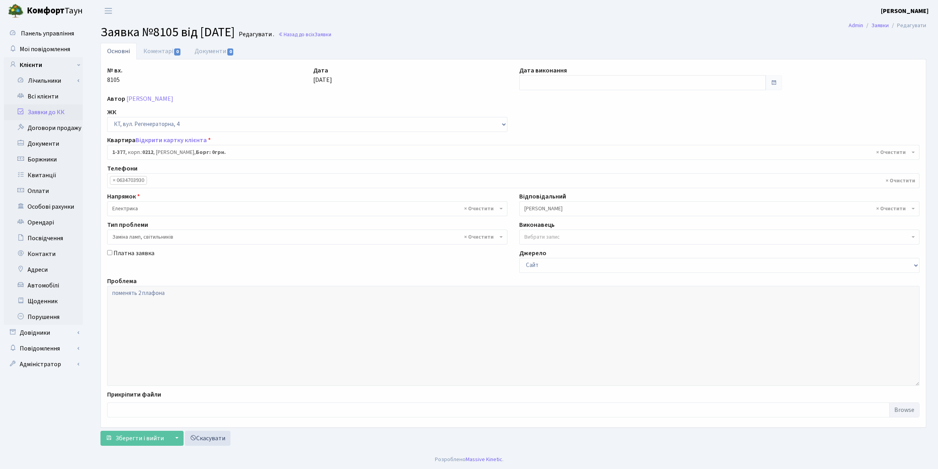
select select "429"
select select "40"
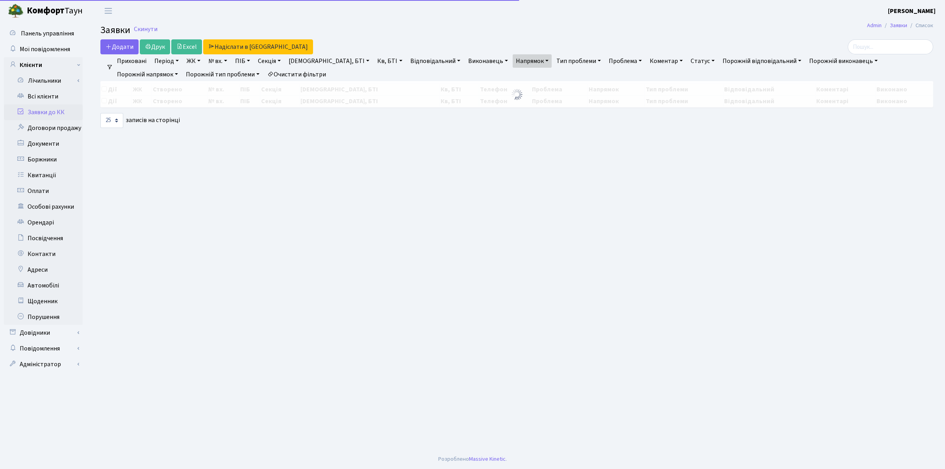
select select "25"
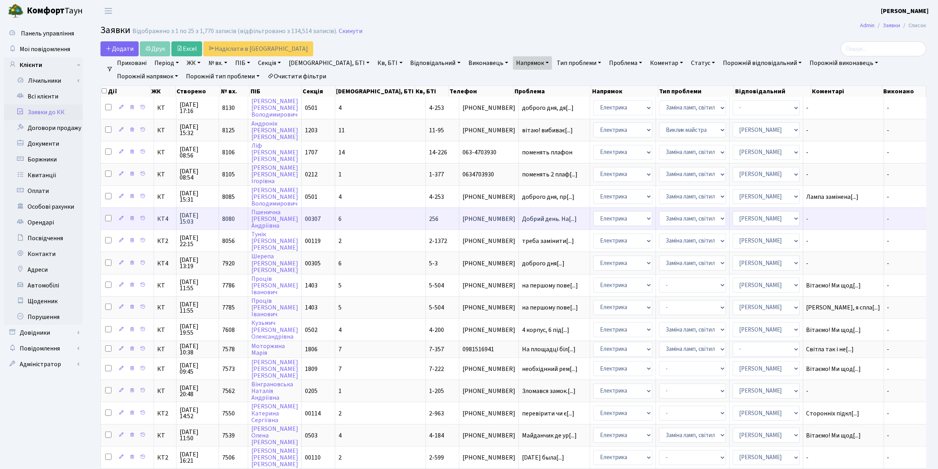
click at [196, 215] on span "[DATE] 15:03" at bounding box center [198, 218] width 36 height 13
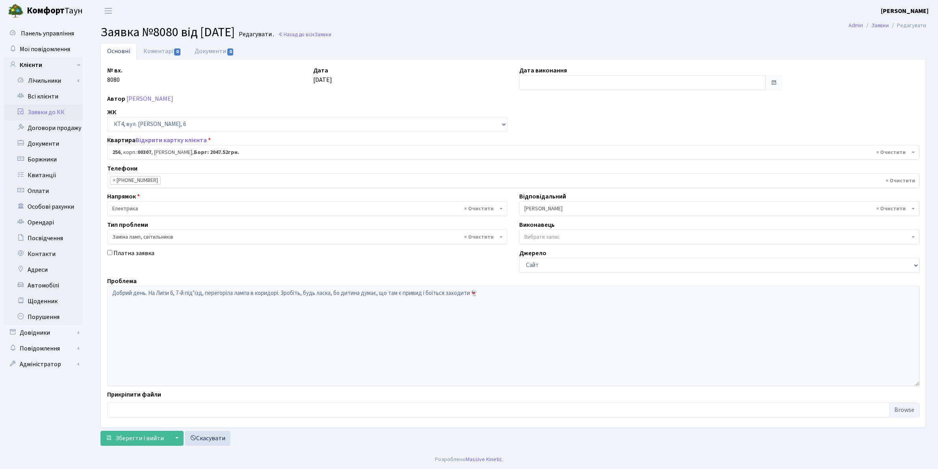
select select "16970"
select select "40"
